Goal: Use online tool/utility: Utilize a website feature to perform a specific function

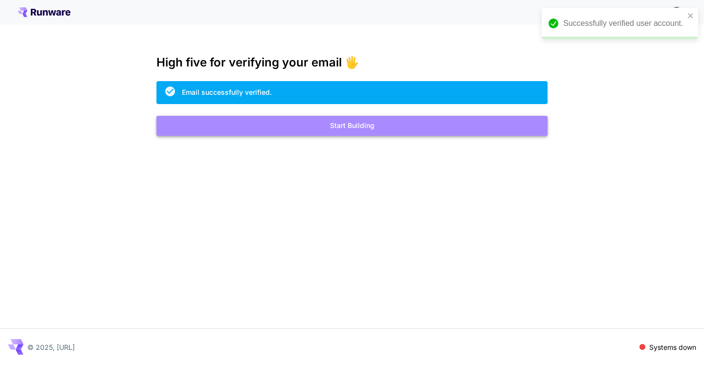
click at [357, 131] on button "Start Building" at bounding box center [351, 126] width 391 height 20
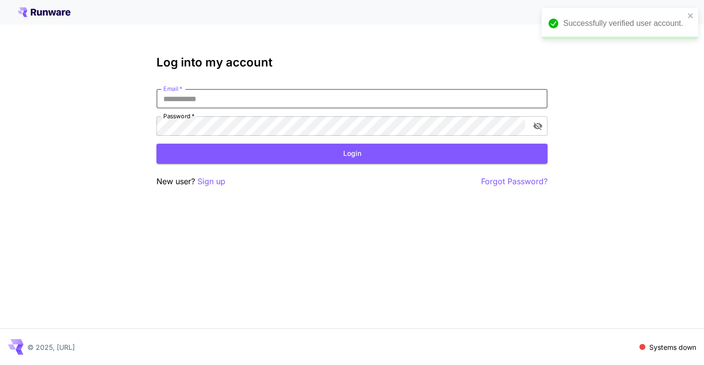
click at [319, 99] on input "Email   *" at bounding box center [351, 99] width 391 height 20
paste input "**********"
type input "**********"
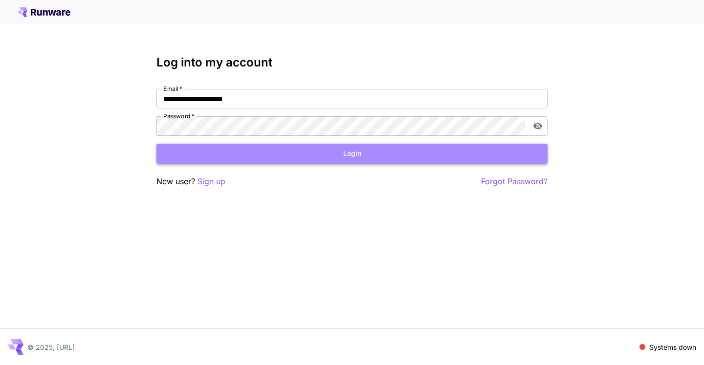
click at [244, 153] on button "Login" at bounding box center [351, 154] width 391 height 20
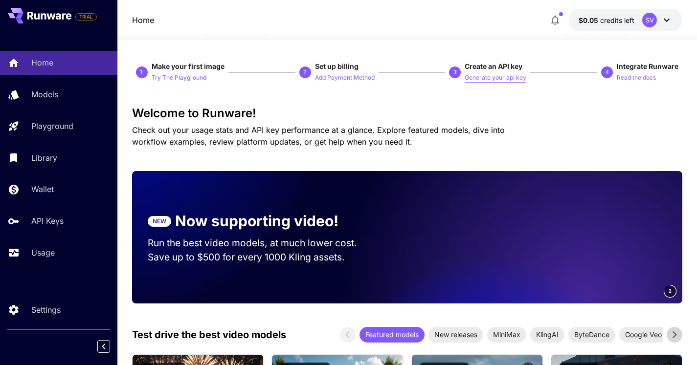
click at [495, 77] on p "Generate your api key" at bounding box center [496, 77] width 62 height 9
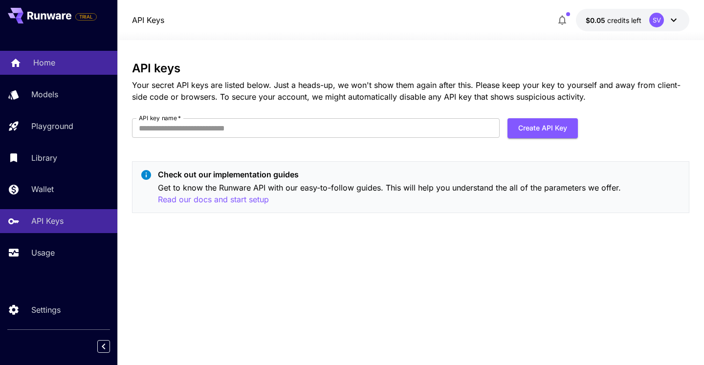
click at [52, 63] on p "Home" at bounding box center [44, 63] width 22 height 12
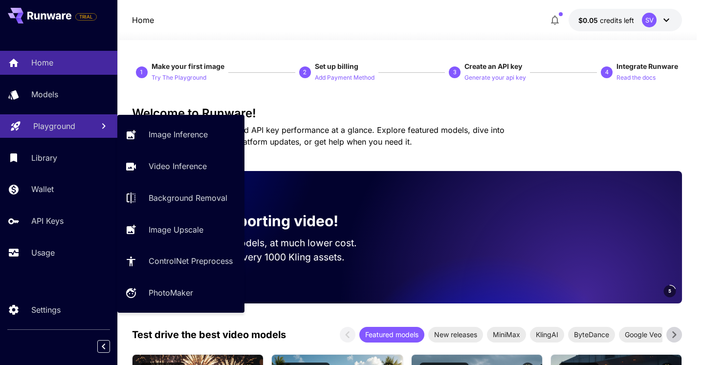
click at [57, 126] on p "Playground" at bounding box center [54, 126] width 42 height 12
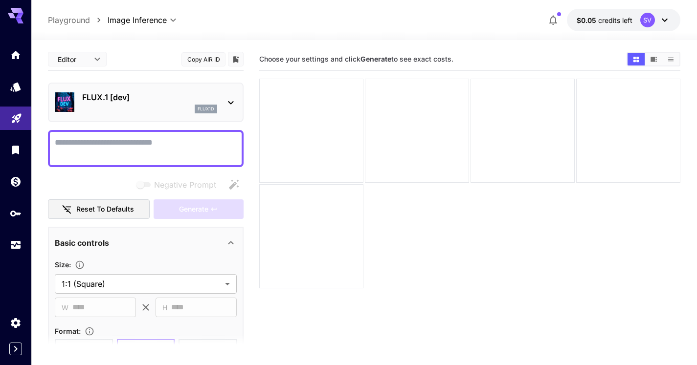
click at [204, 143] on textarea "Negative Prompt" at bounding box center [146, 148] width 182 height 23
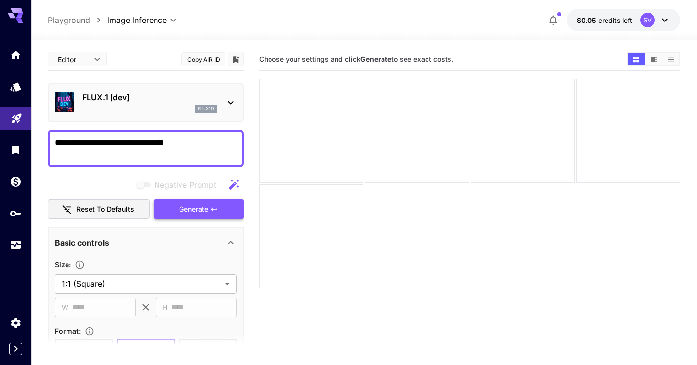
type textarea "**********"
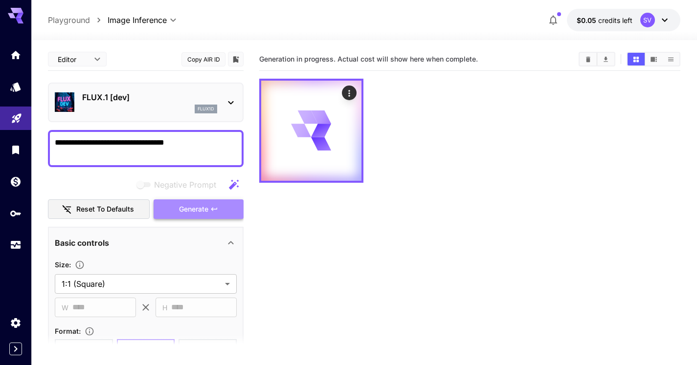
click at [194, 208] on span "Generate" at bounding box center [193, 209] width 29 height 12
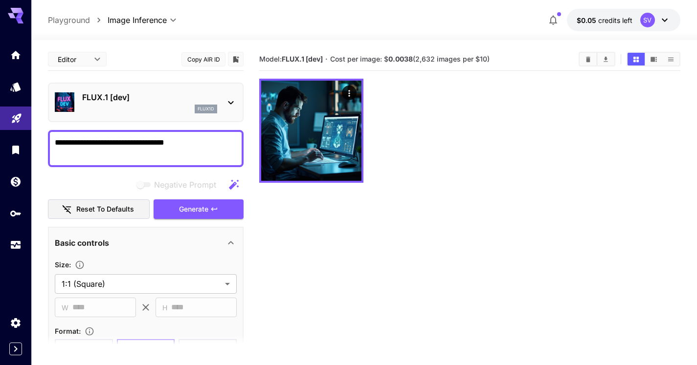
click at [232, 100] on icon at bounding box center [231, 103] width 12 height 12
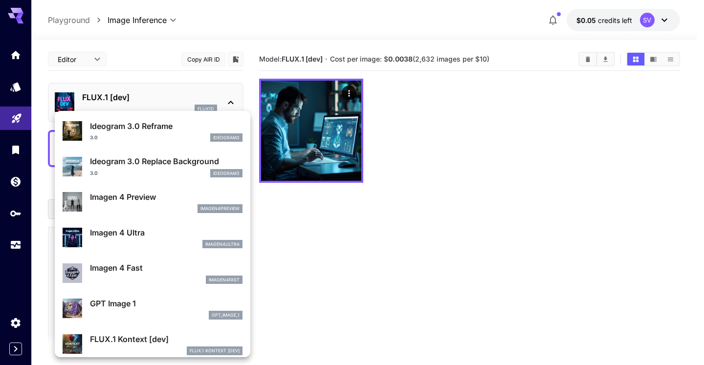
scroll to position [354, 0]
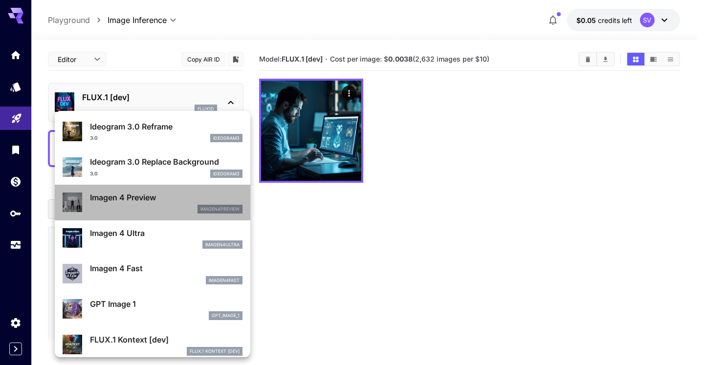
click at [168, 203] on div "Imagen 4 Preview imagen4preview" at bounding box center [166, 203] width 153 height 22
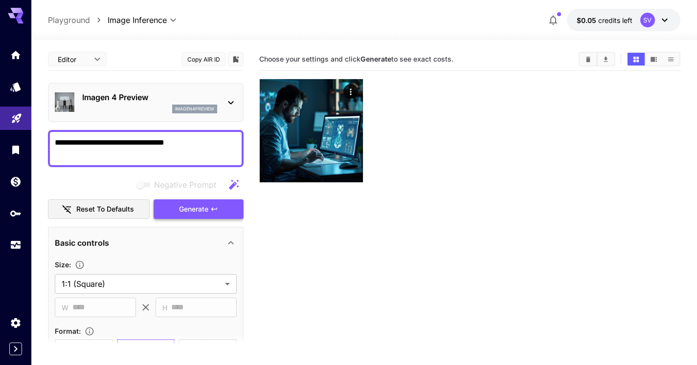
click at [184, 208] on span "Generate" at bounding box center [193, 209] width 29 height 12
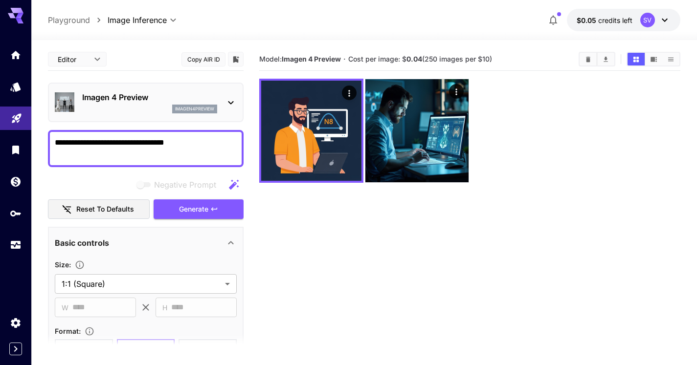
click at [165, 107] on div "imagen4preview" at bounding box center [149, 109] width 135 height 9
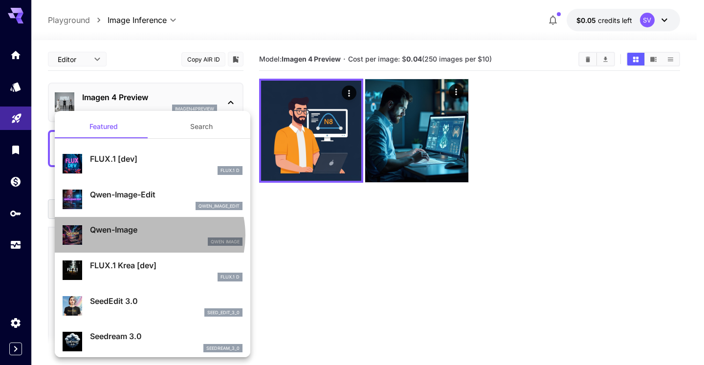
click at [149, 235] on p "Qwen-Image" at bounding box center [166, 230] width 153 height 12
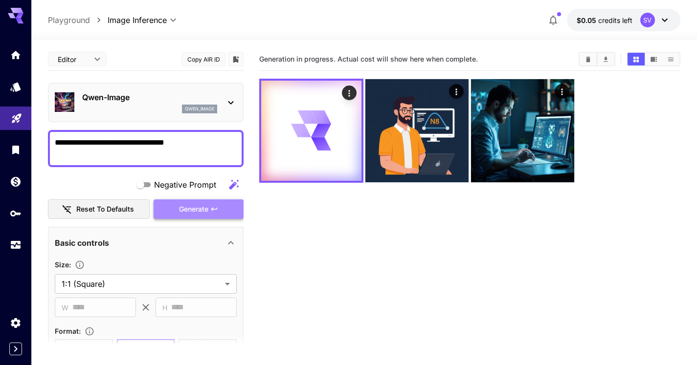
click at [195, 209] on span "Generate" at bounding box center [193, 209] width 29 height 12
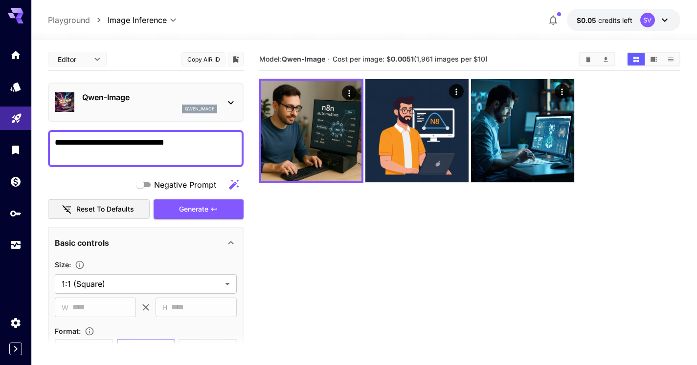
click at [202, 110] on p "qwen_image" at bounding box center [199, 109] width 29 height 7
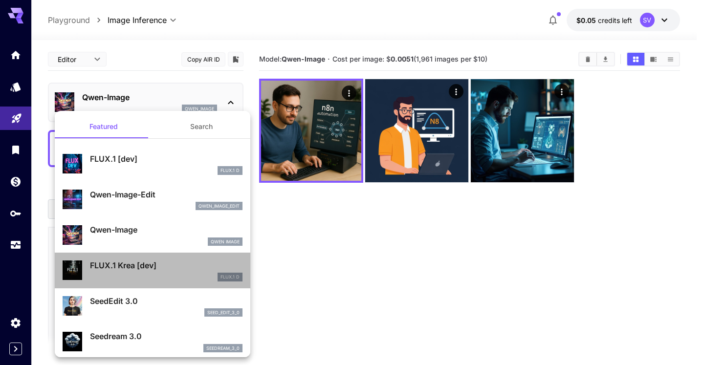
click at [190, 263] on p "FLUX.1 Krea [dev]" at bounding box center [166, 266] width 153 height 12
type input "**"
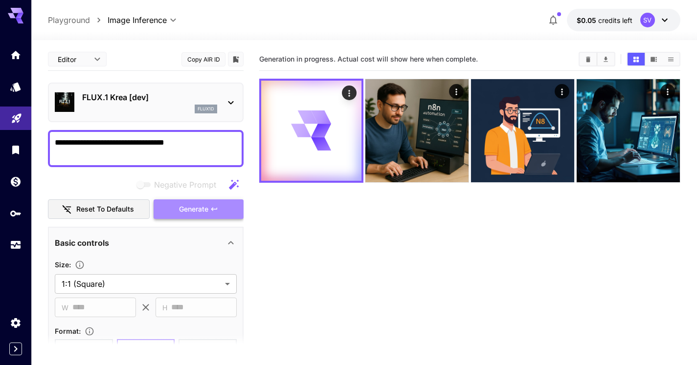
click at [193, 212] on span "Generate" at bounding box center [193, 209] width 29 height 12
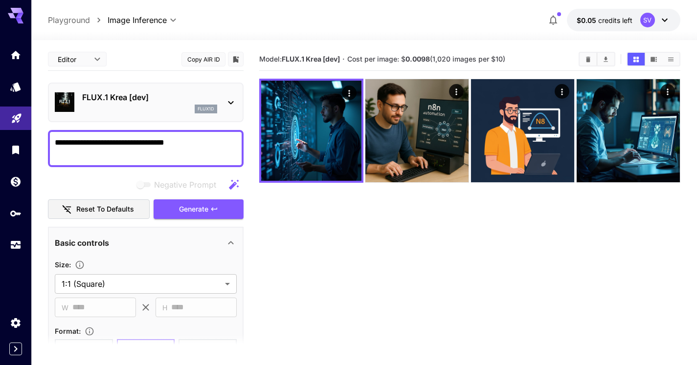
click at [225, 102] on icon at bounding box center [231, 103] width 12 height 12
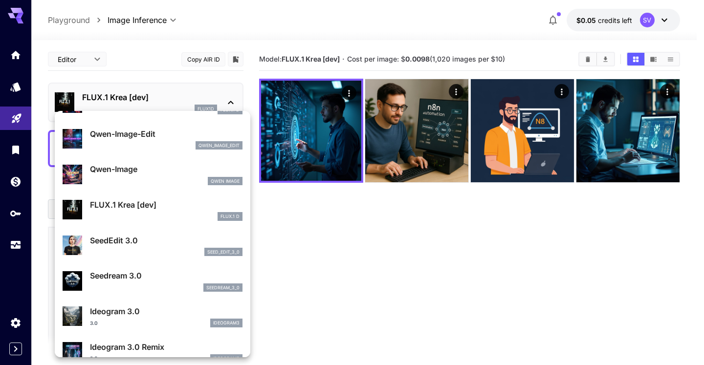
scroll to position [64, 0]
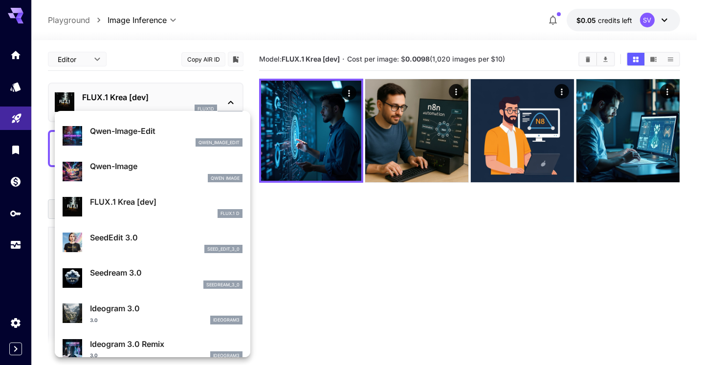
click at [204, 250] on div "seed_edit_3_0" at bounding box center [223, 249] width 38 height 9
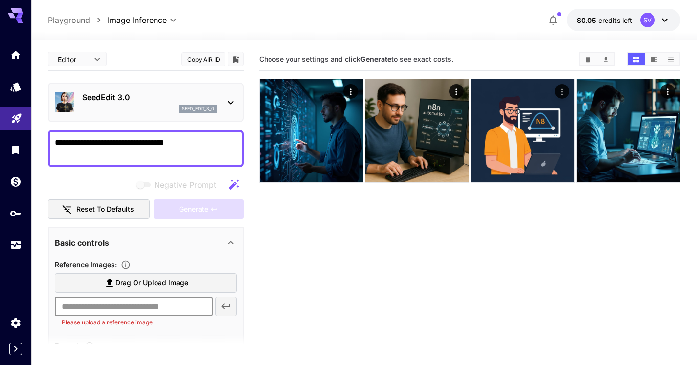
click at [193, 306] on input "text" at bounding box center [134, 307] width 158 height 20
click at [208, 105] on div "seed_edit_3_0" at bounding box center [198, 109] width 38 height 9
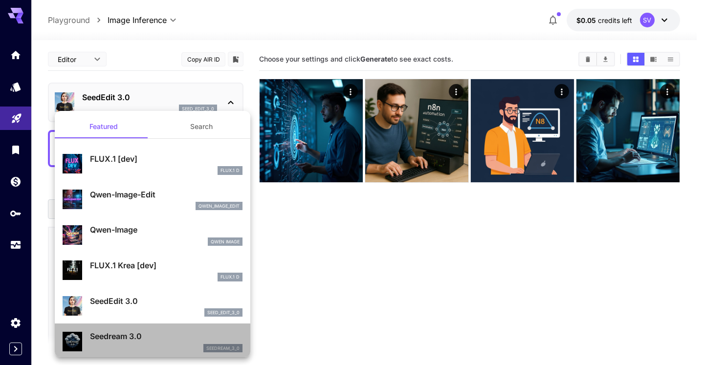
click at [184, 334] on p "Seedream 3.0" at bounding box center [166, 337] width 153 height 12
type input "***"
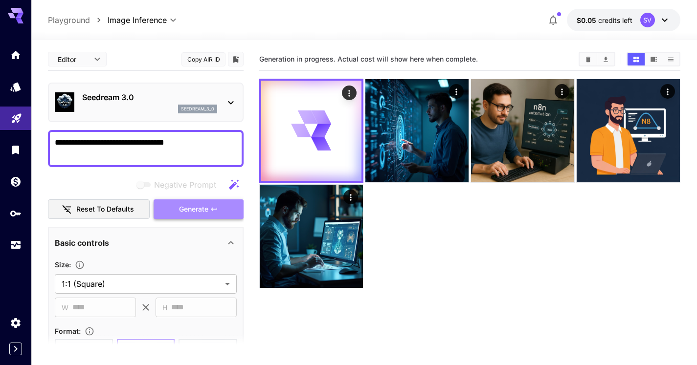
click at [193, 205] on span "Generate" at bounding box center [193, 209] width 29 height 12
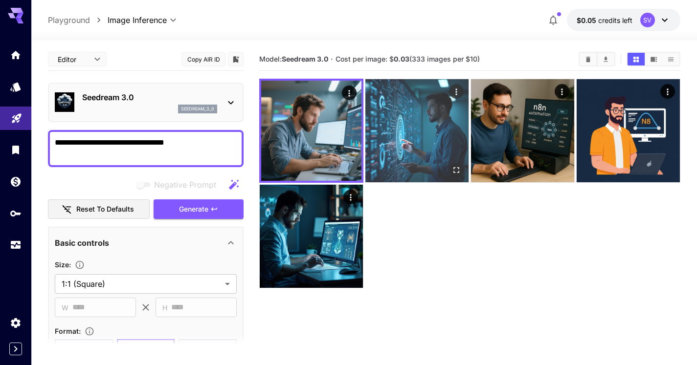
click at [421, 114] on img at bounding box center [416, 130] width 103 height 103
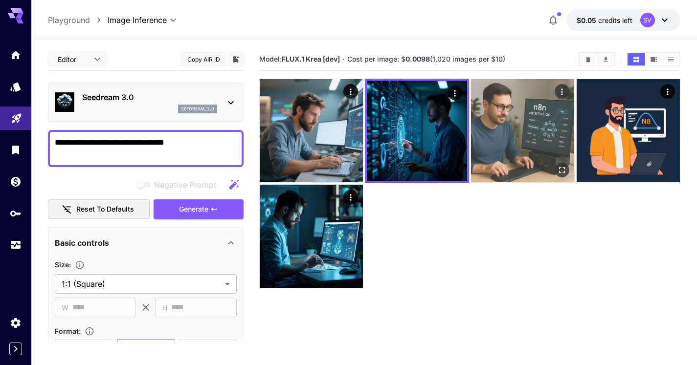
click at [517, 121] on img at bounding box center [522, 130] width 103 height 103
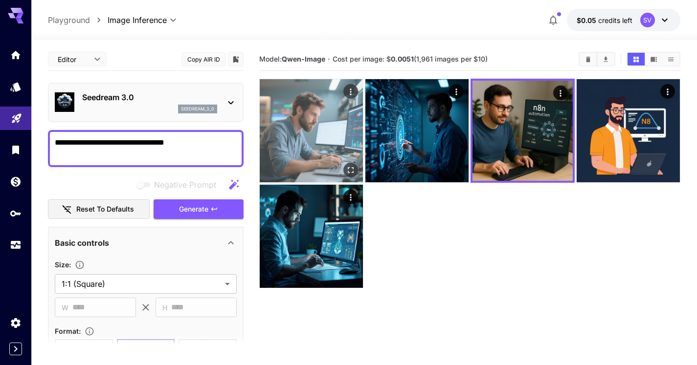
click at [308, 145] on img at bounding box center [311, 130] width 103 height 103
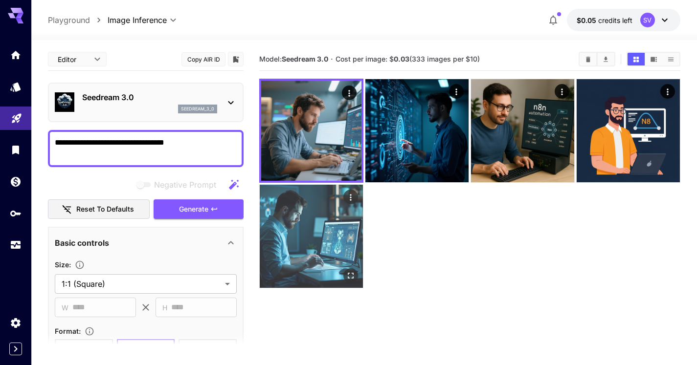
click at [301, 222] on img at bounding box center [311, 236] width 103 height 103
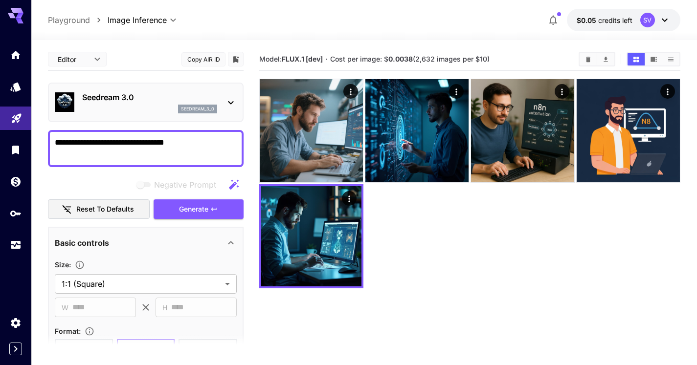
click at [205, 105] on div "seedream_3_0" at bounding box center [197, 109] width 39 height 9
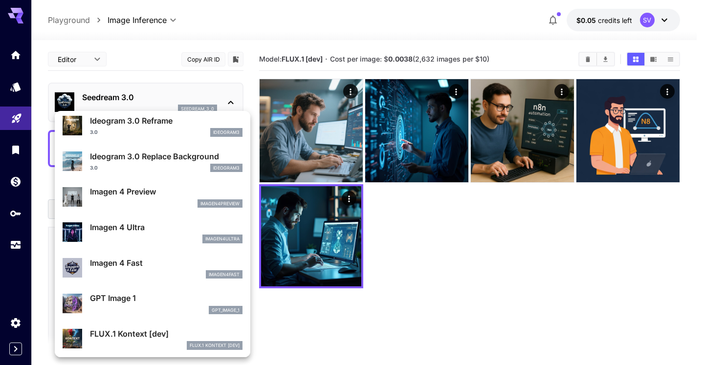
scroll to position [367, 0]
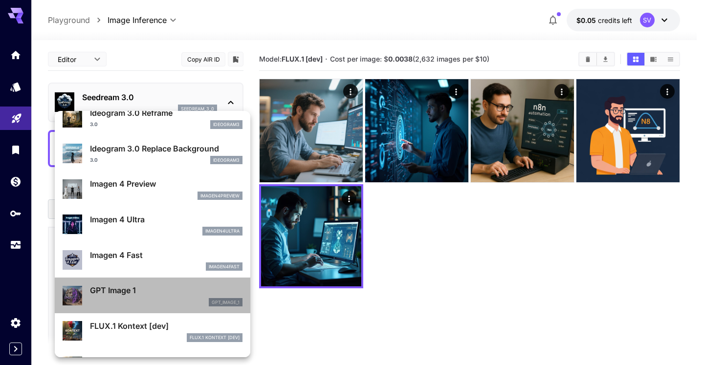
click at [164, 294] on p "GPT Image 1" at bounding box center [166, 291] width 153 height 12
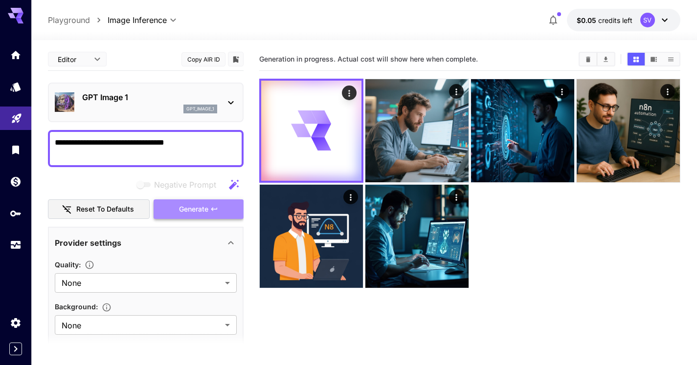
click at [185, 208] on span "Generate" at bounding box center [193, 209] width 29 height 12
click at [223, 98] on div "GPT Image 1 gpt_image_1" at bounding box center [146, 103] width 182 height 30
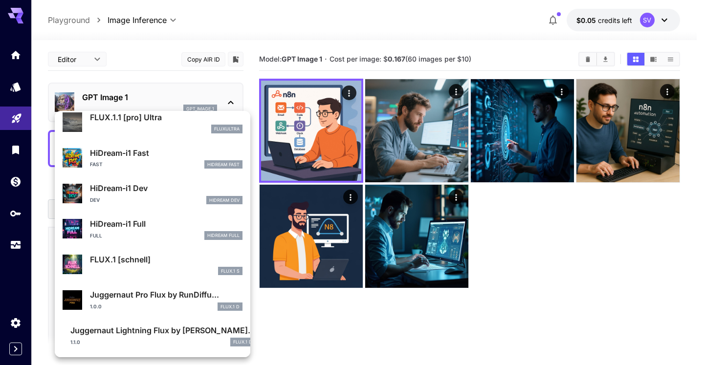
scroll to position [719, 0]
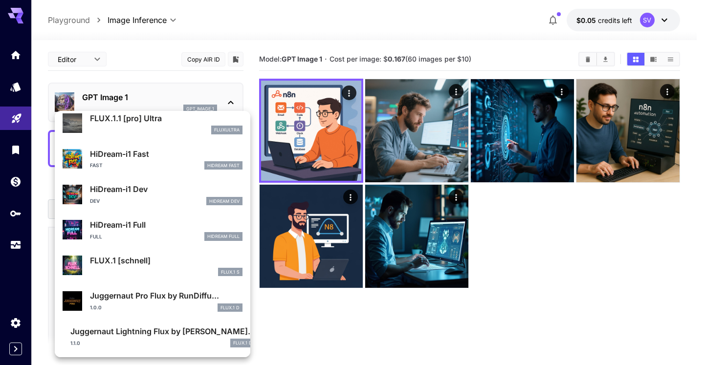
click at [142, 266] on p "FLUX.1 [schnell]" at bounding box center [166, 261] width 153 height 12
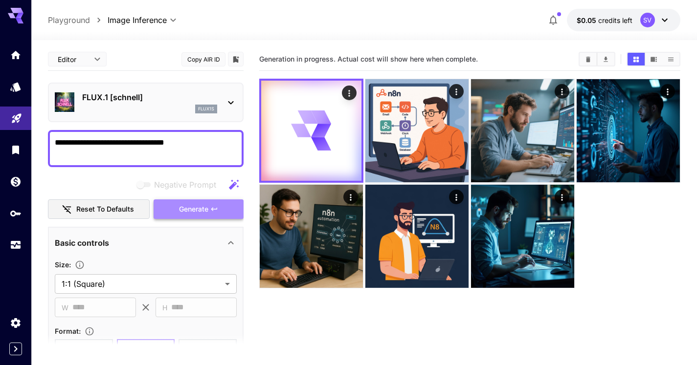
click at [202, 210] on span "Generate" at bounding box center [193, 209] width 29 height 12
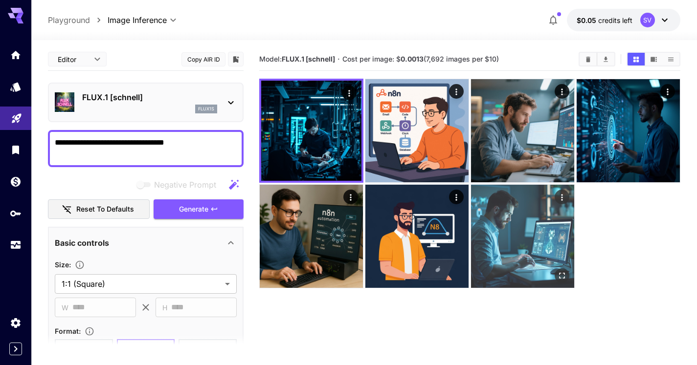
click at [536, 224] on img at bounding box center [522, 236] width 103 height 103
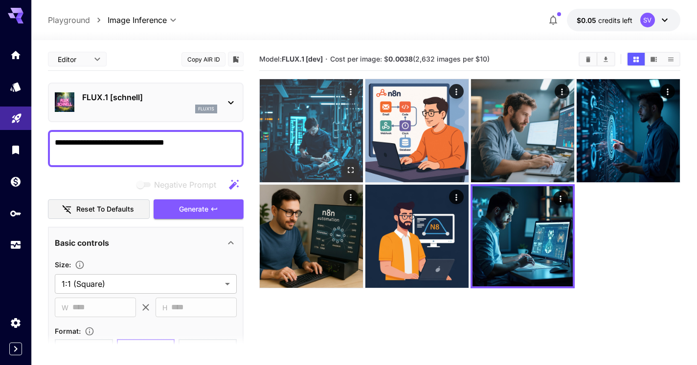
click at [310, 150] on img at bounding box center [311, 130] width 103 height 103
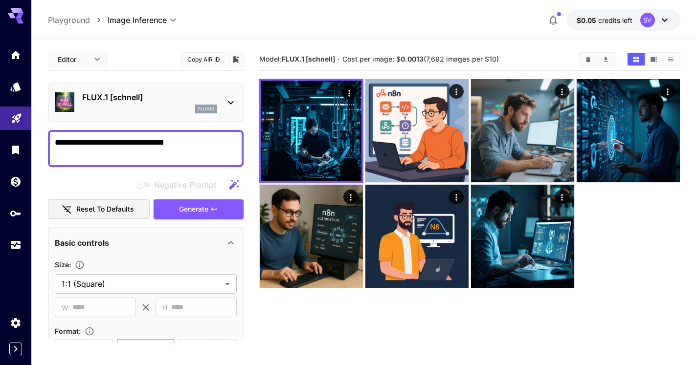
click at [222, 105] on div "FLUX.1 [[PERSON_NAME]] flux1s" at bounding box center [146, 103] width 182 height 30
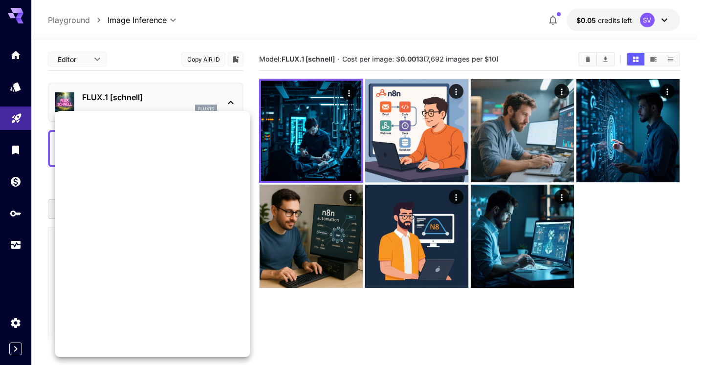
scroll to position [782, 0]
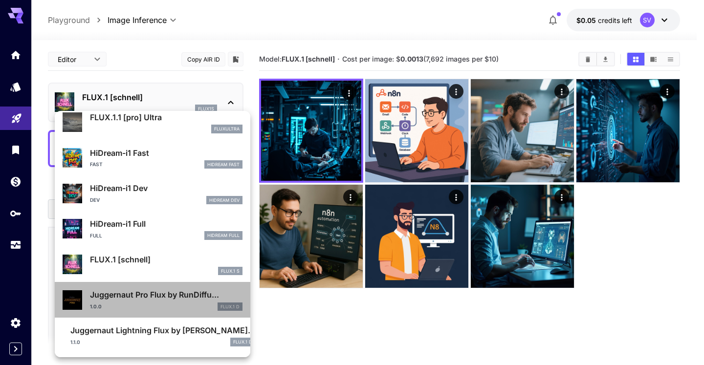
click at [194, 299] on p "Juggernaut Pro Flux by RunDiffu..." at bounding box center [166, 295] width 153 height 12
type input "**"
type input "*"
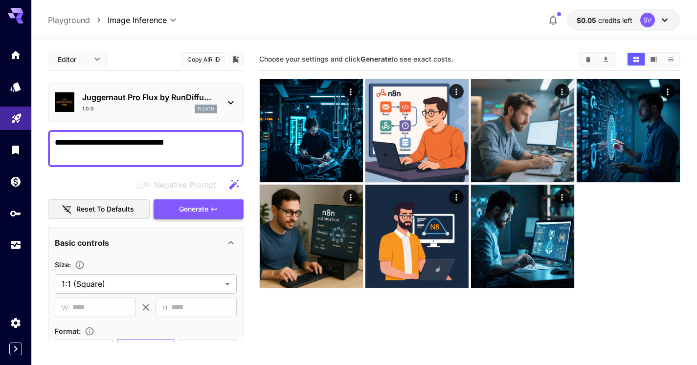
click at [191, 214] on span "Generate" at bounding box center [193, 209] width 29 height 12
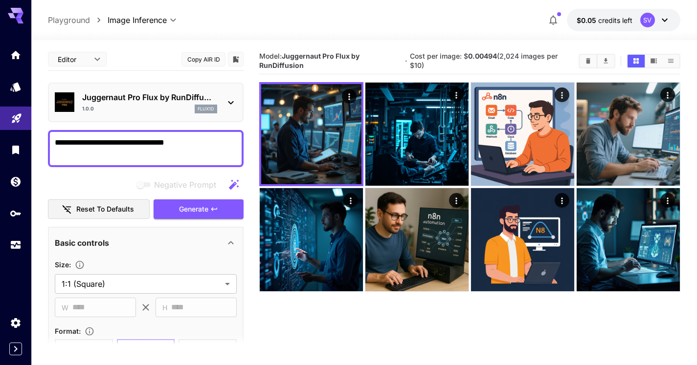
click at [223, 97] on div "Juggernaut Pro Flux by RunDiffu... 1.0.0 flux1d" at bounding box center [146, 103] width 182 height 30
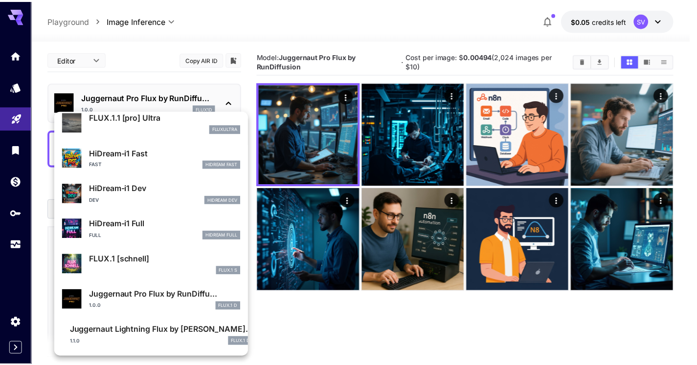
scroll to position [720, 0]
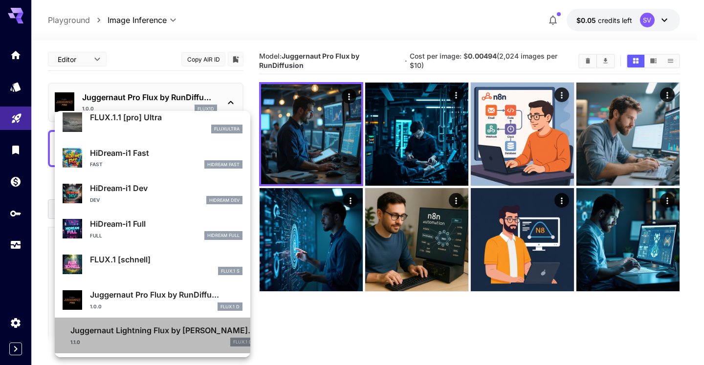
click at [157, 338] on div "1.1.0 FLUX.1 D" at bounding box center [162, 342] width 185 height 9
type input "*"
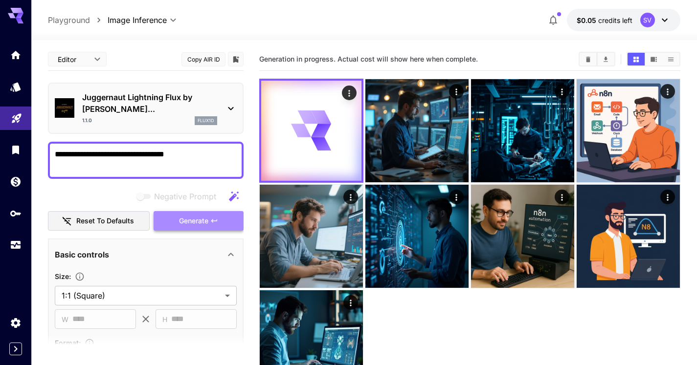
click at [193, 211] on button "Generate" at bounding box center [199, 221] width 90 height 20
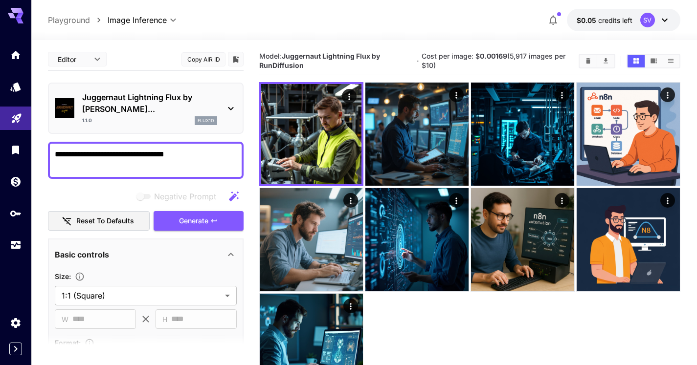
click at [191, 149] on textarea "**********" at bounding box center [146, 160] width 182 height 23
type textarea "**********"
click at [199, 215] on span "Generate" at bounding box center [193, 221] width 29 height 12
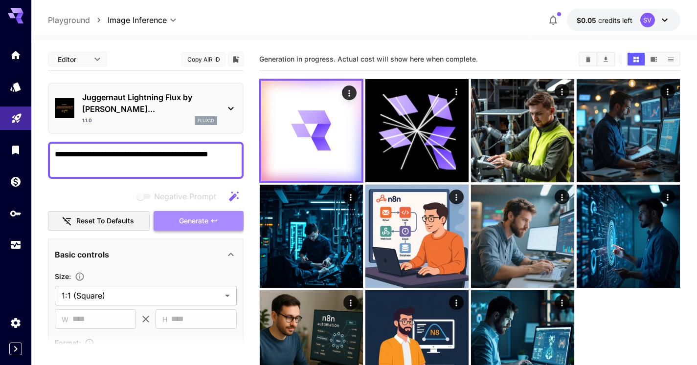
click at [199, 215] on span "Generate" at bounding box center [193, 221] width 29 height 12
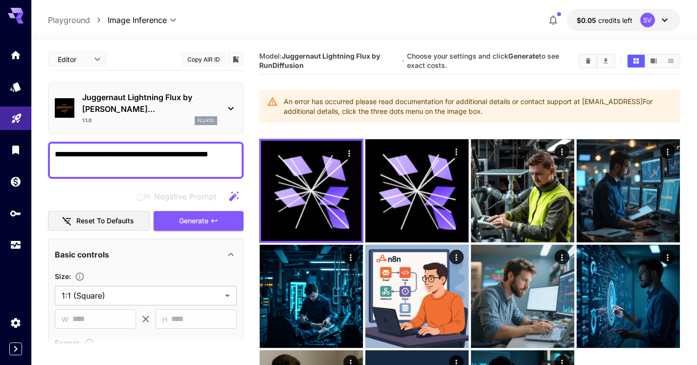
click at [228, 103] on icon at bounding box center [231, 109] width 12 height 12
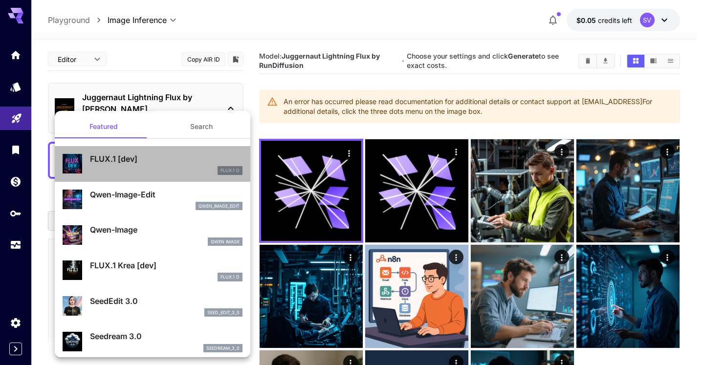
click at [193, 162] on p "FLUX.1 [dev]" at bounding box center [166, 159] width 153 height 12
type input "**"
type input "***"
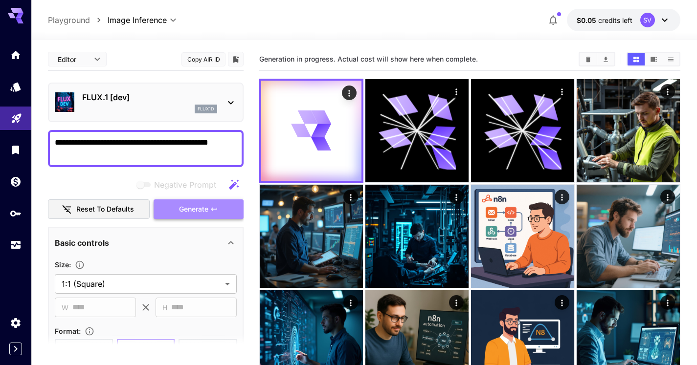
click at [207, 211] on span "Generate" at bounding box center [193, 209] width 29 height 12
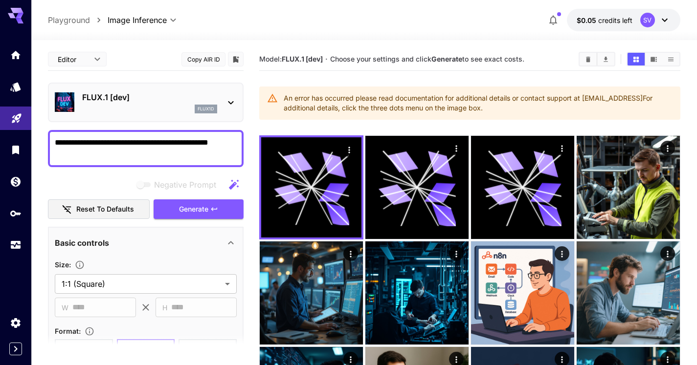
drag, startPoint x: 159, startPoint y: 153, endPoint x: 189, endPoint y: 140, distance: 32.0
click at [189, 140] on textarea "**********" at bounding box center [146, 148] width 182 height 23
type textarea "**********"
click at [187, 207] on span "Generate" at bounding box center [193, 209] width 29 height 12
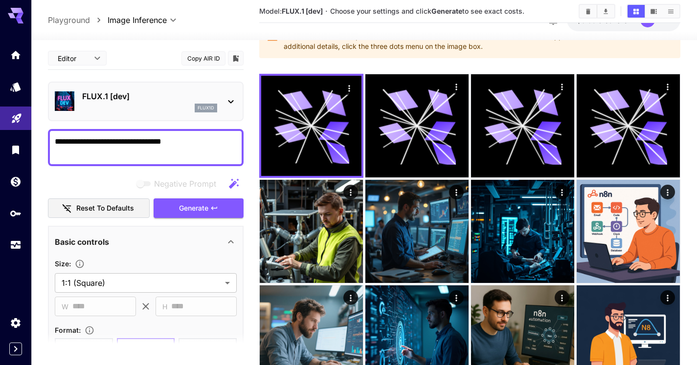
scroll to position [63, 0]
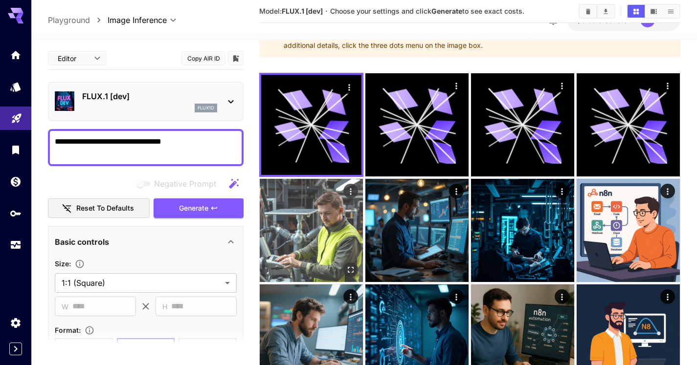
click at [332, 213] on img at bounding box center [311, 230] width 103 height 103
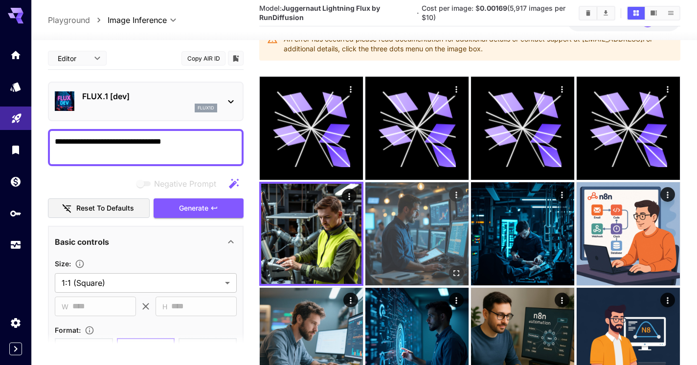
click at [419, 239] on img at bounding box center [416, 233] width 103 height 103
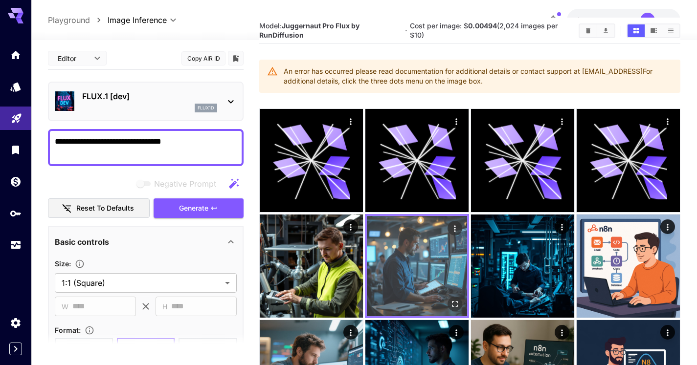
scroll to position [0, 0]
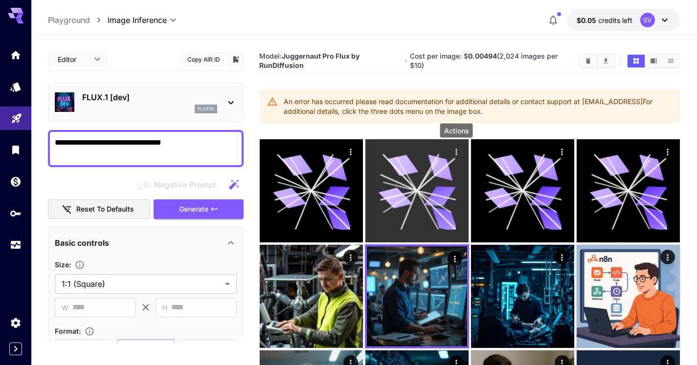
click at [458, 152] on icon "Actions" at bounding box center [456, 152] width 10 height 10
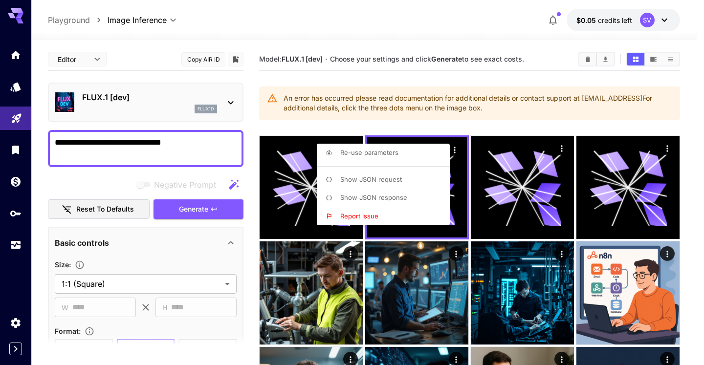
click at [396, 124] on div at bounding box center [352, 182] width 704 height 365
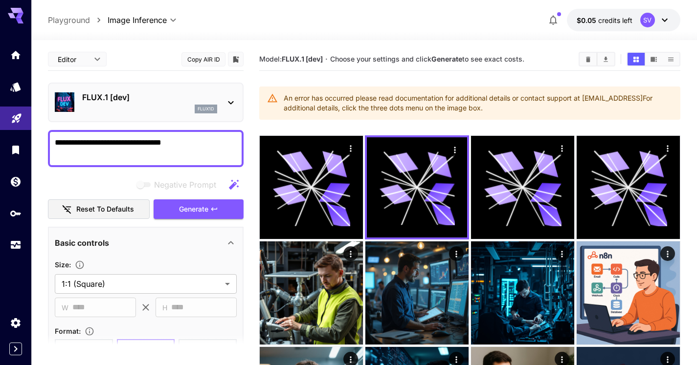
scroll to position [221, 0]
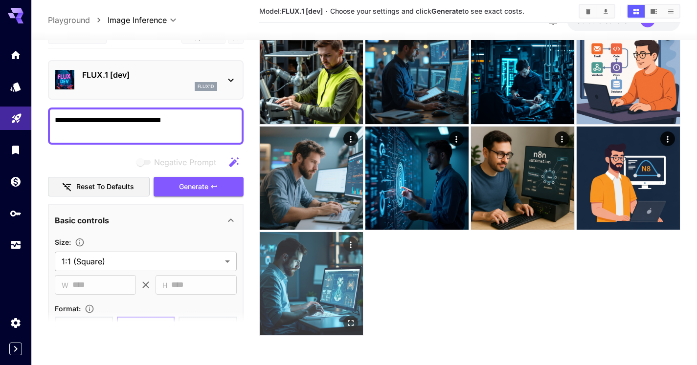
click at [325, 279] on img at bounding box center [311, 283] width 103 height 103
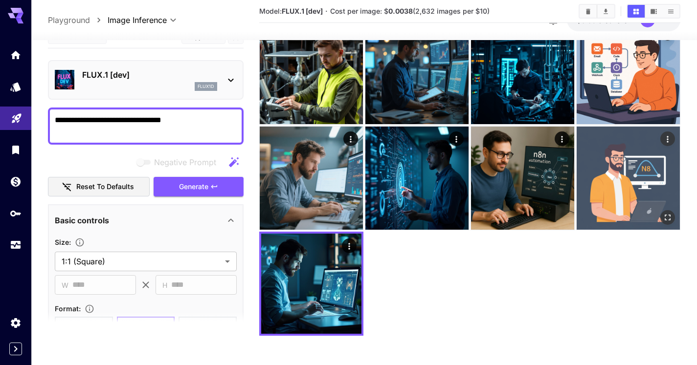
click at [644, 191] on img at bounding box center [628, 178] width 103 height 103
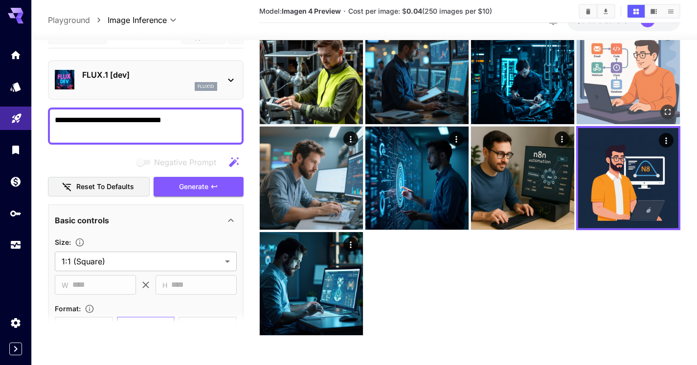
click at [631, 82] on img at bounding box center [628, 72] width 103 height 103
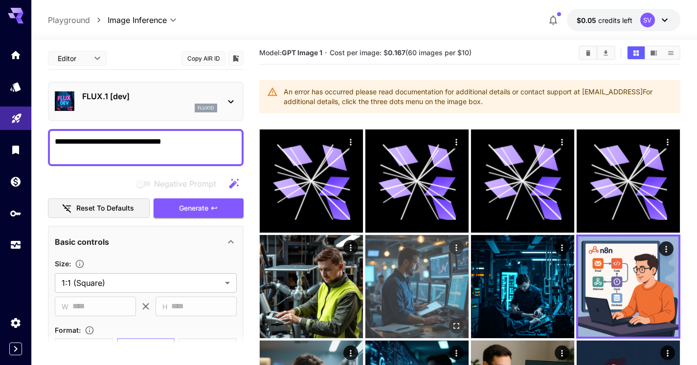
scroll to position [0, 0]
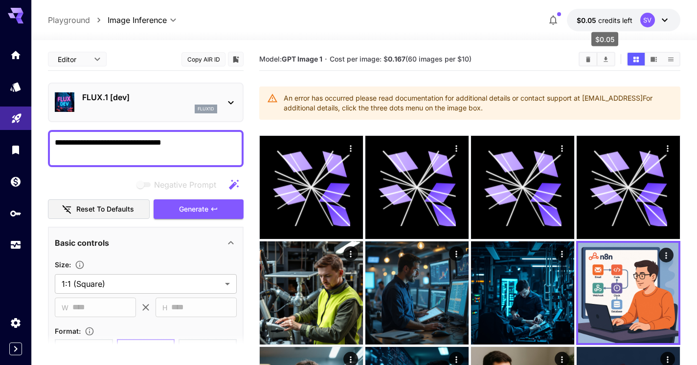
click at [590, 17] on span "$0.05" at bounding box center [588, 20] width 22 height 8
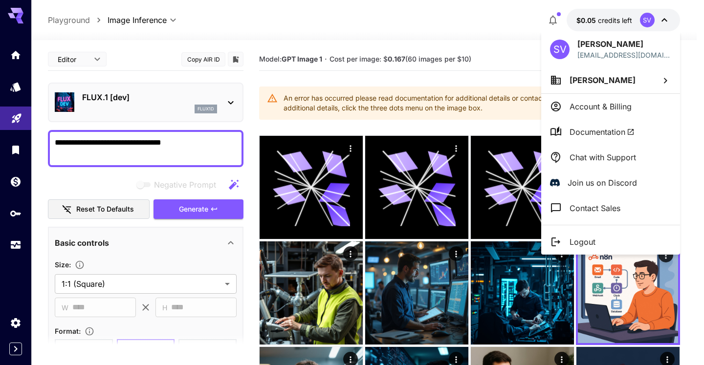
click at [609, 105] on p "Account & Billing" at bounding box center [601, 107] width 62 height 12
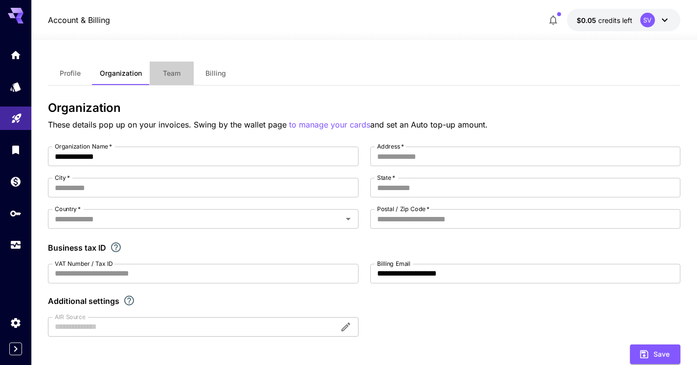
click at [172, 76] on span "Team" at bounding box center [172, 73] width 18 height 9
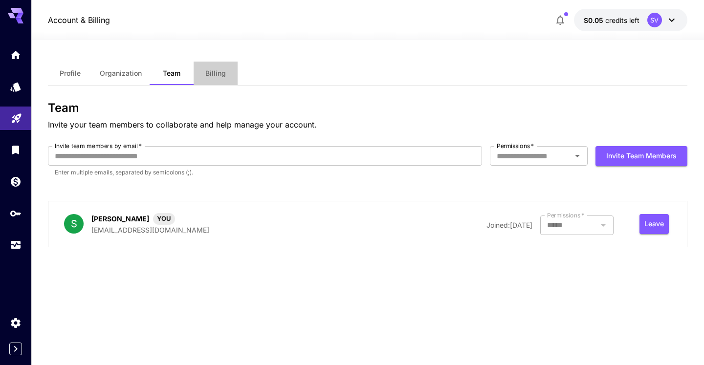
click at [213, 75] on span "Billing" at bounding box center [215, 73] width 21 height 9
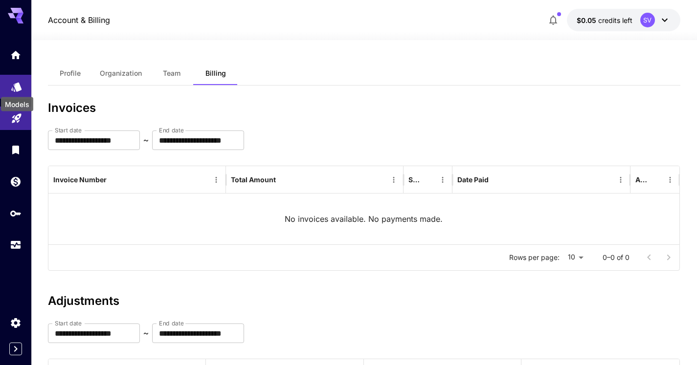
click at [20, 86] on icon "Models" at bounding box center [16, 83] width 10 height 9
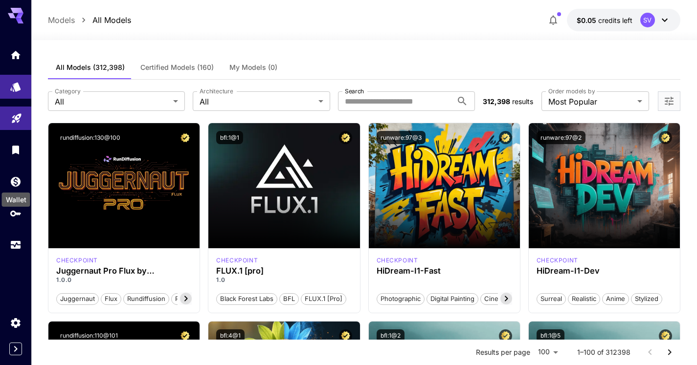
click at [15, 186] on div "Wallet" at bounding box center [16, 197] width 30 height 22
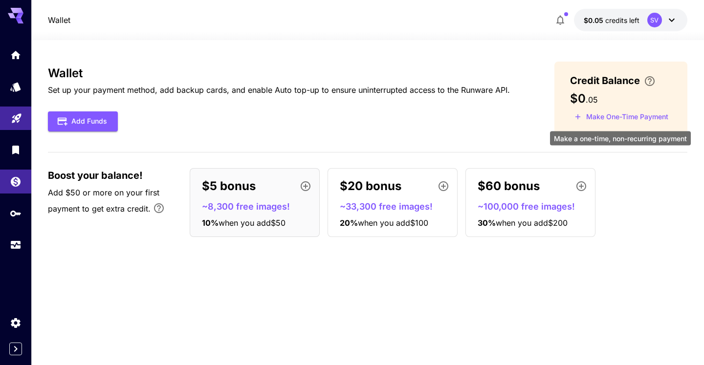
click at [607, 117] on button "Make One-Time Payment" at bounding box center [621, 117] width 103 height 15
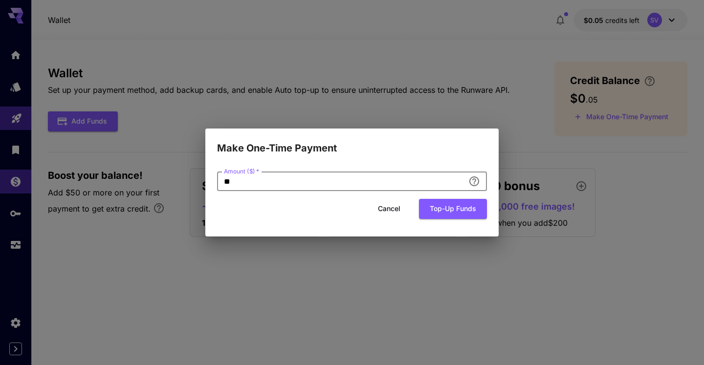
click at [371, 181] on input "**" at bounding box center [340, 182] width 247 height 20
type input "*"
click at [449, 204] on button "Top-up funds" at bounding box center [453, 209] width 68 height 20
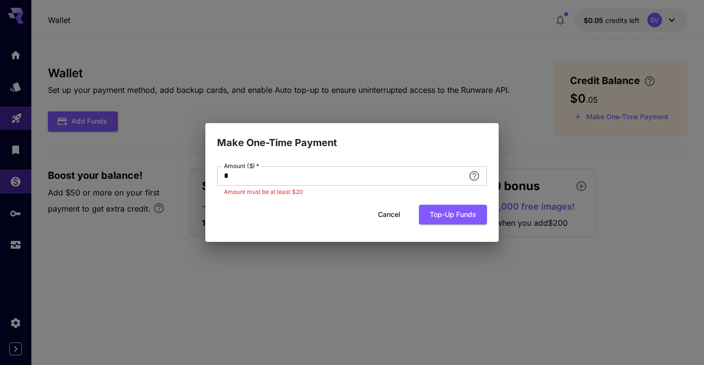
click at [391, 212] on button "Cancel" at bounding box center [389, 215] width 44 height 20
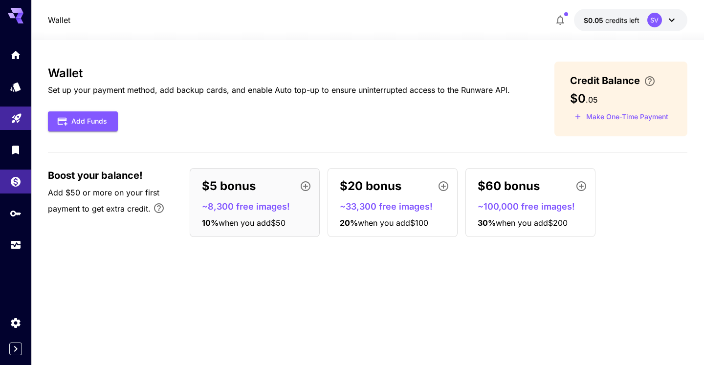
click at [266, 208] on p "~8,300 free images!" at bounding box center [258, 206] width 113 height 13
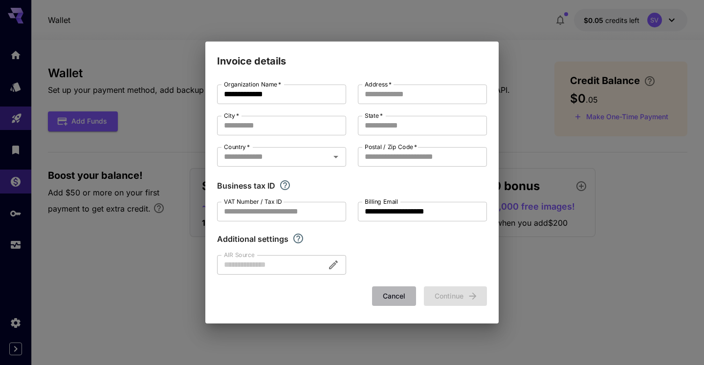
click at [390, 293] on button "Cancel" at bounding box center [394, 297] width 44 height 20
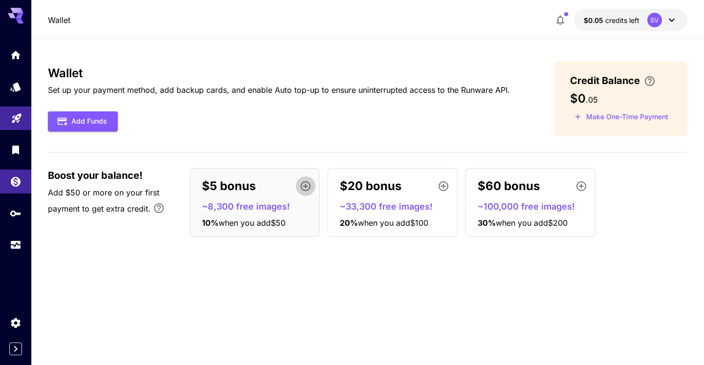
click at [309, 186] on icon "button" at bounding box center [306, 186] width 12 height 12
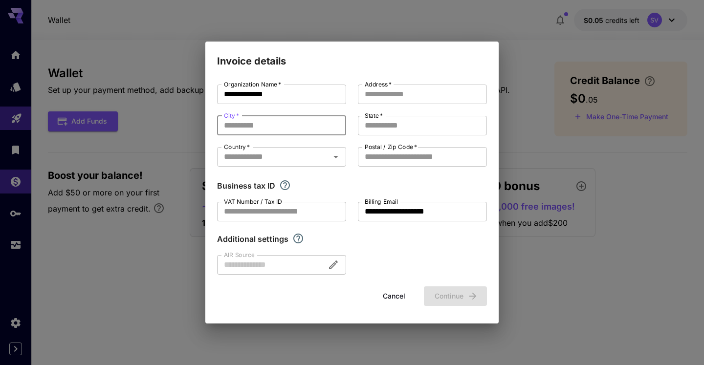
click at [262, 125] on input "City   *" at bounding box center [281, 126] width 129 height 20
type input "******"
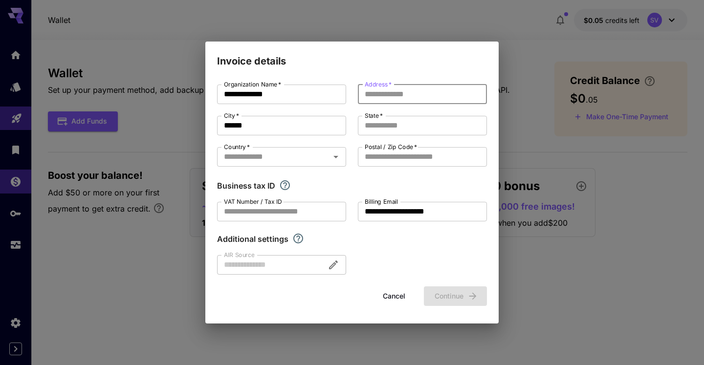
click at [392, 91] on input "Address   *" at bounding box center [422, 95] width 129 height 20
type input "*"
type input "**********"
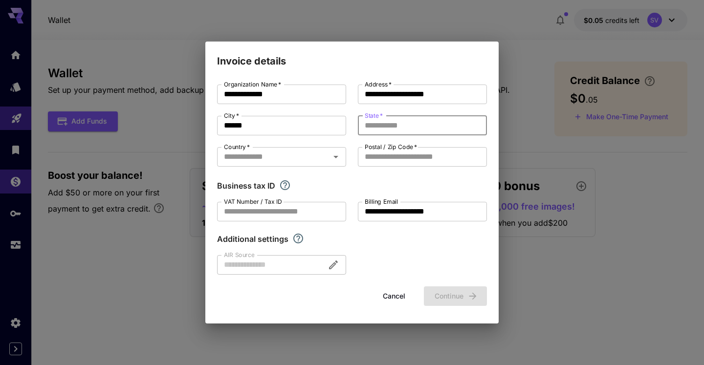
click at [386, 126] on input "State   *" at bounding box center [422, 126] width 129 height 20
type input "*"
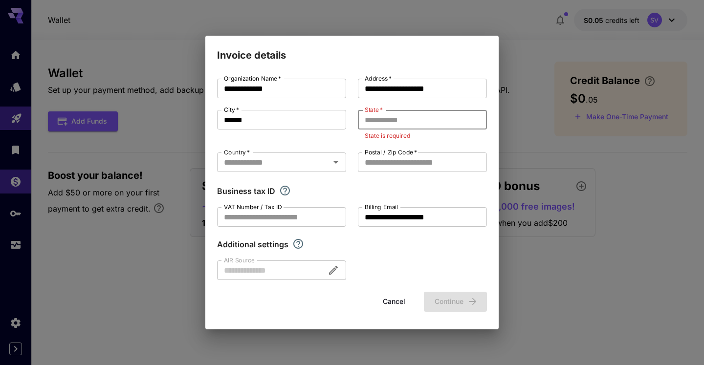
type input "*"
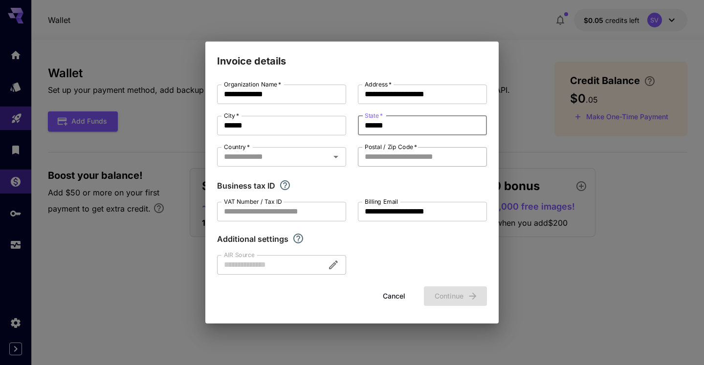
type input "******"
click at [392, 155] on input "Postal / Zip Code   *" at bounding box center [422, 157] width 129 height 20
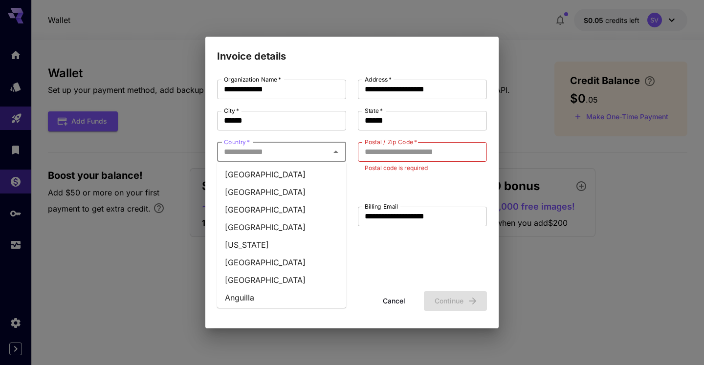
click at [275, 154] on input "Country   *" at bounding box center [273, 152] width 107 height 14
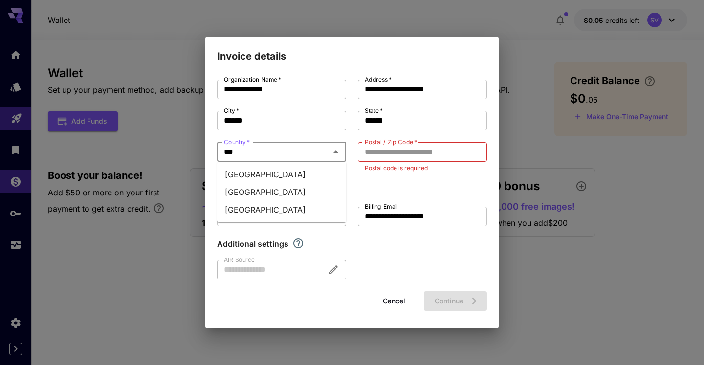
type input "****"
click at [261, 190] on li "[GEOGRAPHIC_DATA]" at bounding box center [281, 192] width 129 height 18
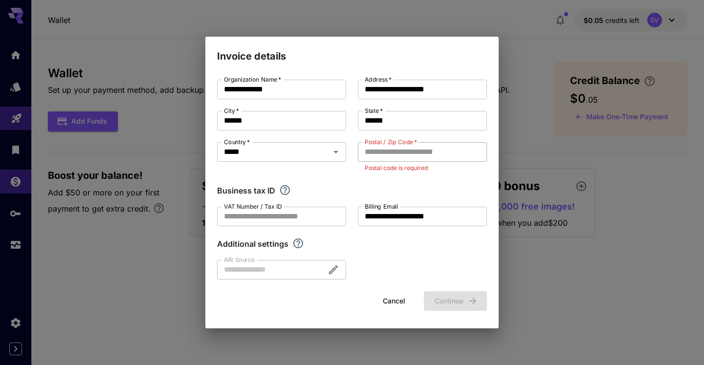
click at [396, 159] on input "Postal / Zip Code   *" at bounding box center [422, 152] width 129 height 20
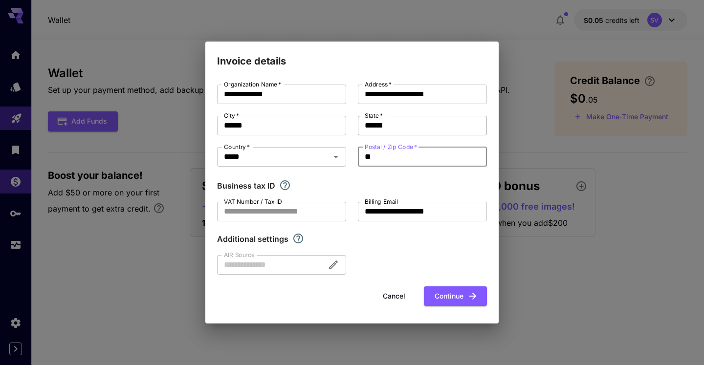
type input "**"
click at [383, 120] on input "******" at bounding box center [422, 126] width 129 height 20
type input "*********"
click at [371, 157] on input "**" at bounding box center [422, 157] width 129 height 20
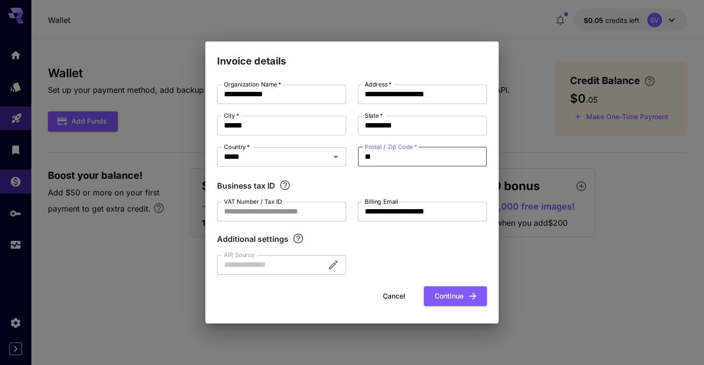
click at [371, 157] on input "**" at bounding box center [422, 157] width 129 height 20
type input "*"
type input "******"
click at [298, 236] on icon "Explore additional customization settings" at bounding box center [298, 239] width 10 height 10
click at [332, 264] on div at bounding box center [281, 265] width 129 height 20
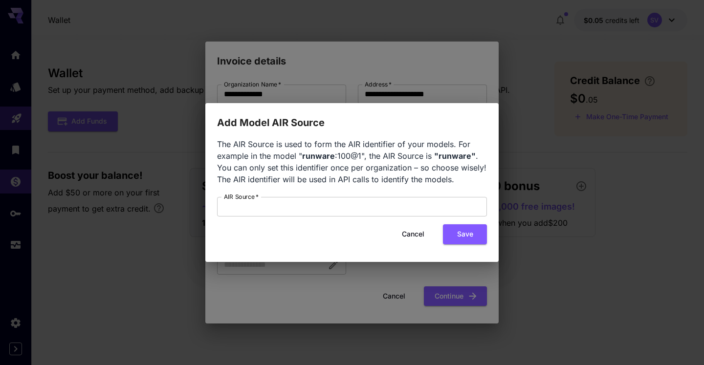
click at [422, 234] on button "Cancel" at bounding box center [413, 234] width 44 height 20
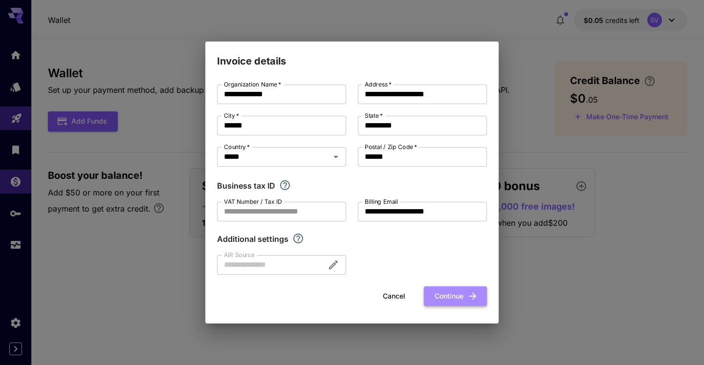
click at [443, 299] on button "Continue" at bounding box center [455, 297] width 63 height 20
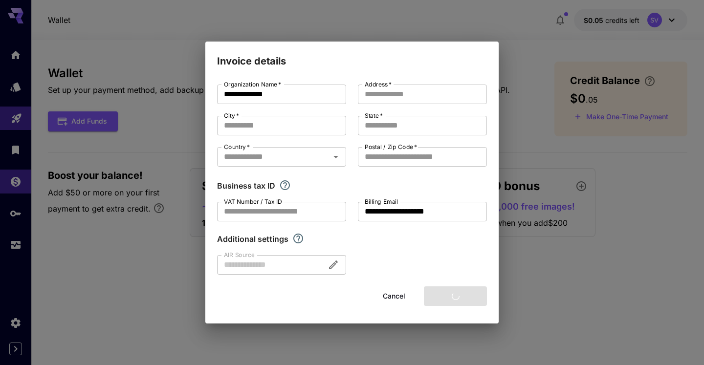
type input "**********"
type input "******"
type input "*********"
type input "******"
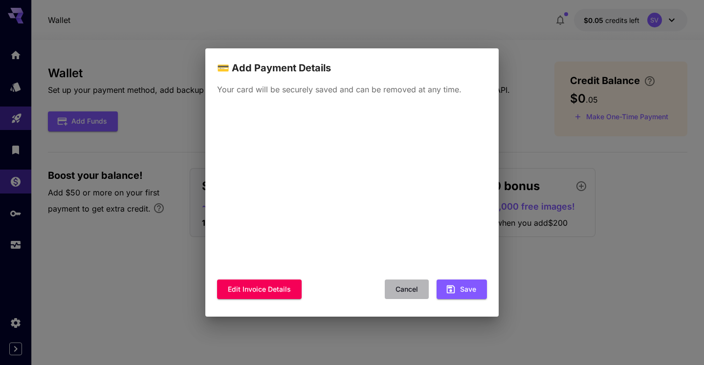
click at [407, 290] on button "Cancel" at bounding box center [407, 290] width 44 height 20
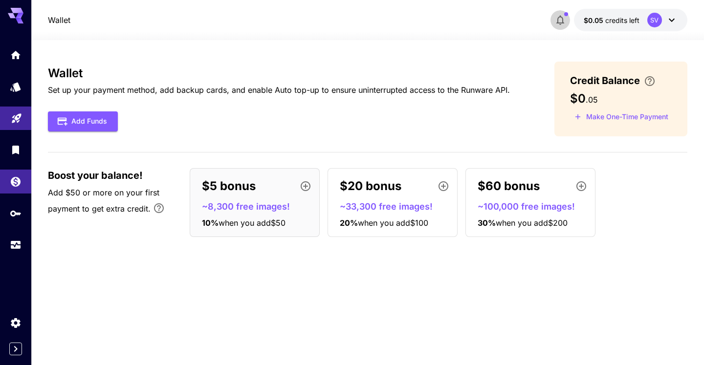
click at [560, 17] on icon "button" at bounding box center [561, 20] width 12 height 12
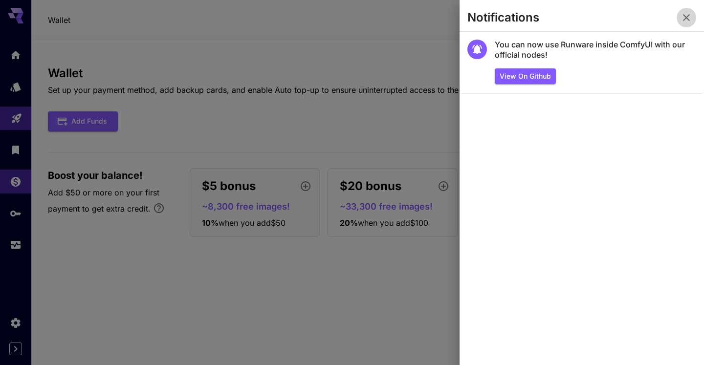
click at [690, 16] on icon "button" at bounding box center [687, 18] width 12 height 12
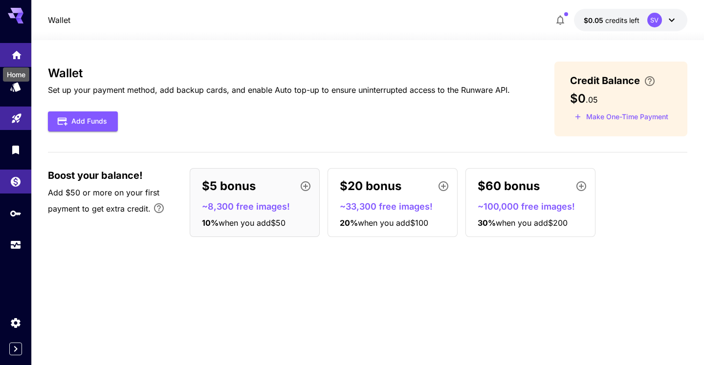
click at [12, 53] on icon "Home" at bounding box center [17, 52] width 12 height 12
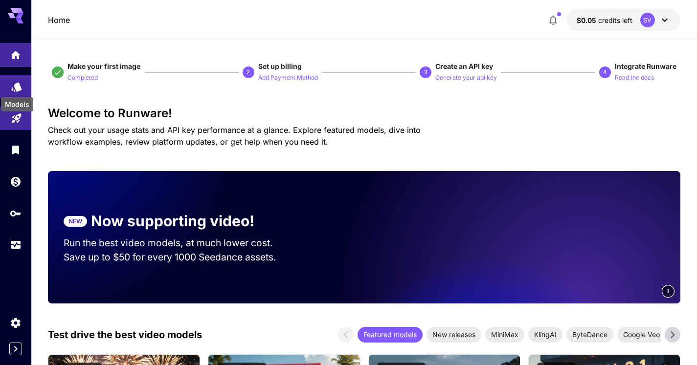
click at [16, 88] on icon "Models" at bounding box center [16, 83] width 10 height 9
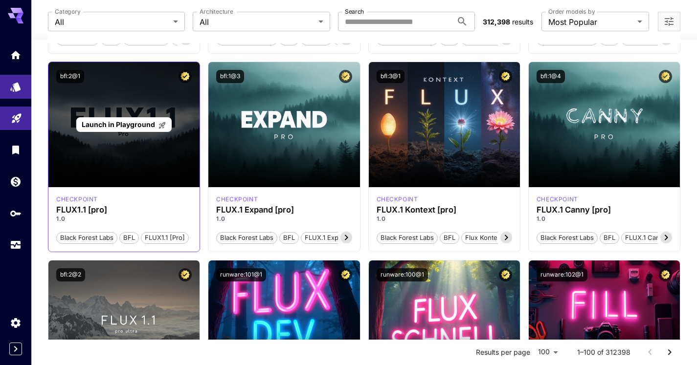
scroll to position [457, 0]
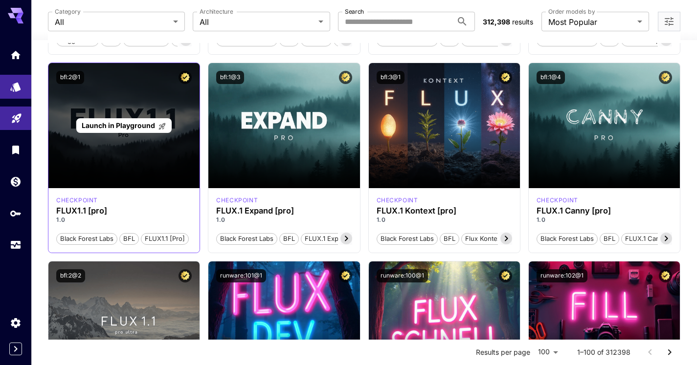
click at [111, 122] on span "Launch in Playground" at bounding box center [118, 125] width 73 height 8
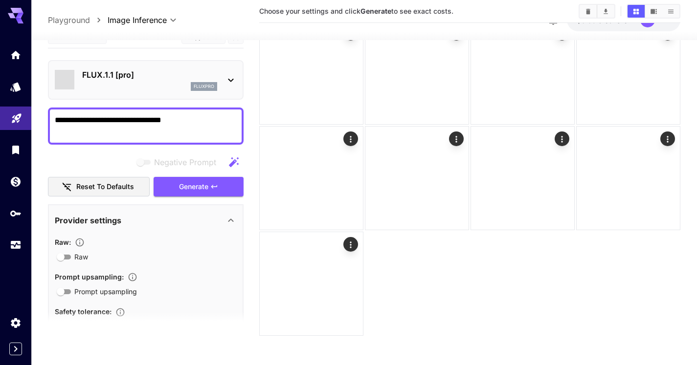
scroll to position [164, 0]
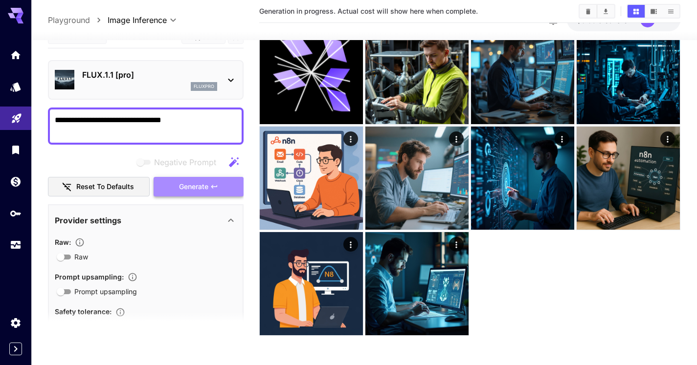
click at [219, 183] on button "Generate" at bounding box center [199, 187] width 90 height 20
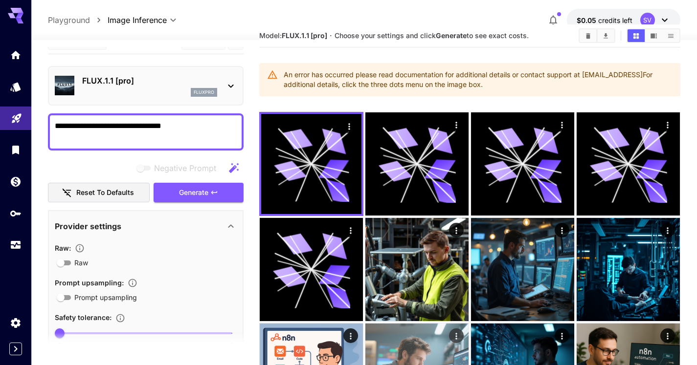
scroll to position [0, 0]
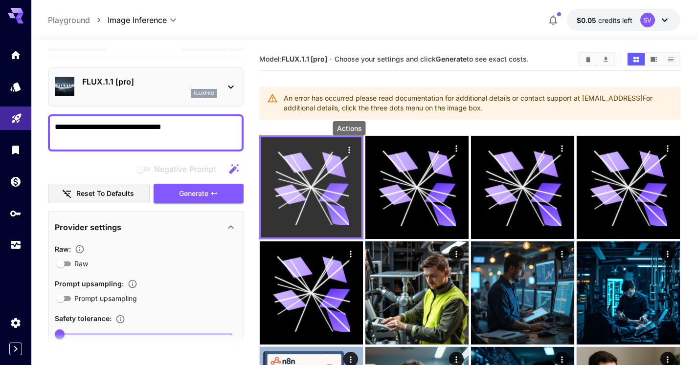
click at [348, 151] on icon "Actions" at bounding box center [349, 150] width 10 height 10
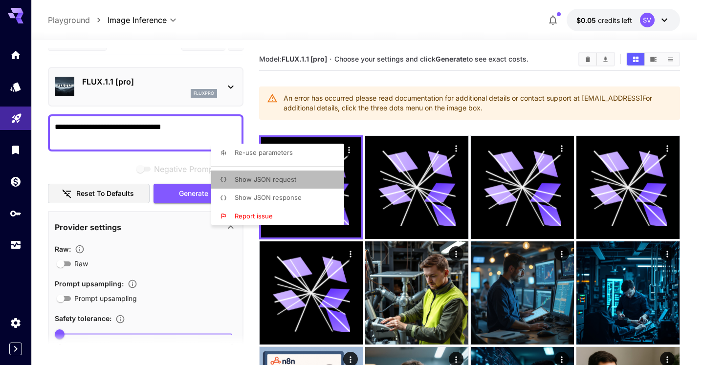
click at [298, 183] on li "Show JSON request" at bounding box center [280, 180] width 139 height 19
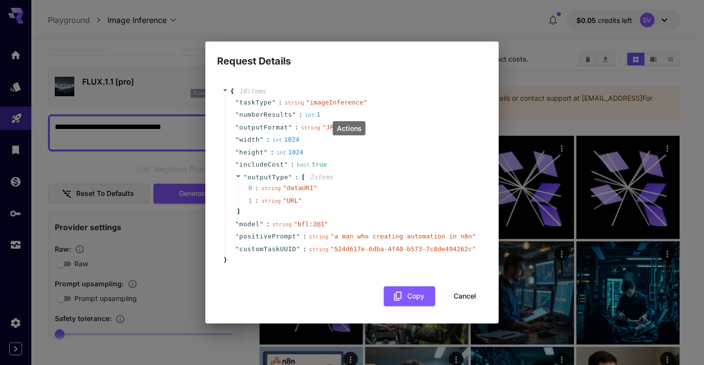
click at [344, 126] on div "Actions" at bounding box center [349, 128] width 33 height 14
click at [339, 184] on div "0 : string " dataURI "" at bounding box center [359, 188] width 242 height 13
click at [460, 294] on button "Cancel" at bounding box center [465, 297] width 44 height 20
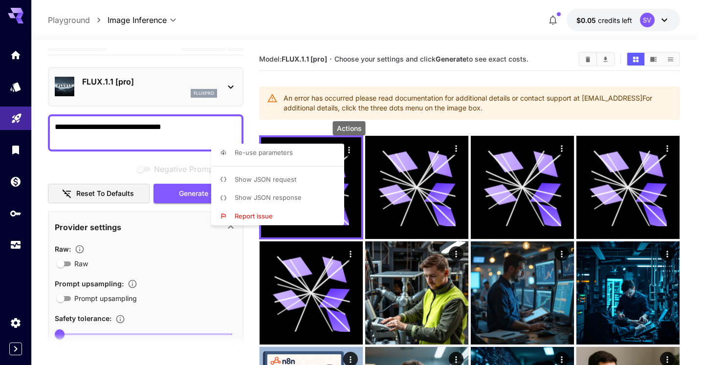
click at [15, 151] on div at bounding box center [352, 182] width 704 height 365
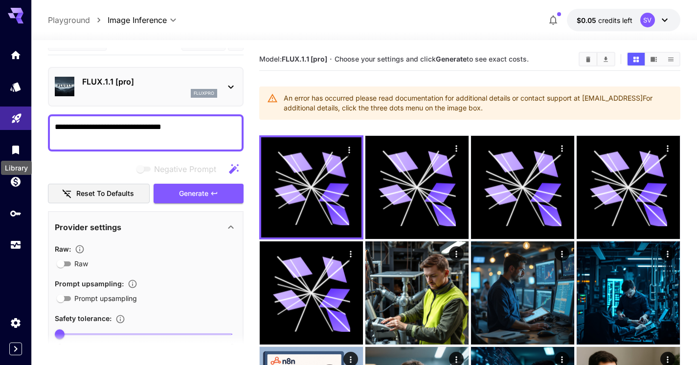
click at [15, 151] on icon "Library" at bounding box center [15, 150] width 7 height 9
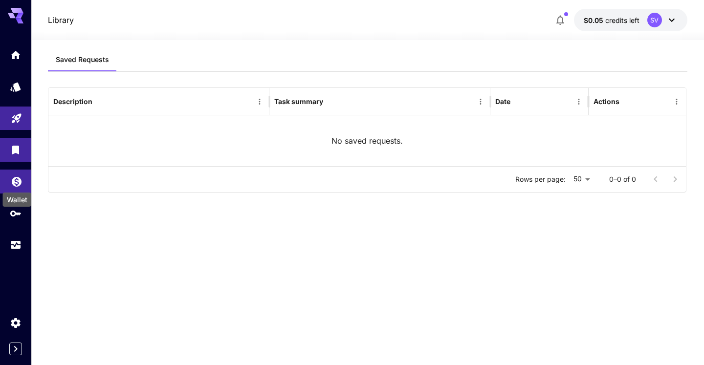
click at [22, 182] on icon "Wallet" at bounding box center [17, 179] width 12 height 12
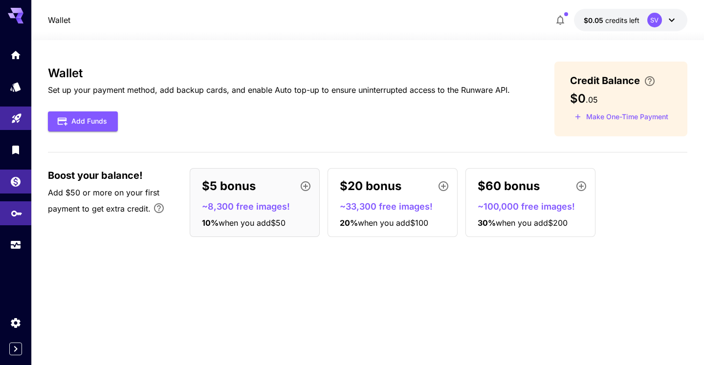
click at [22, 219] on link at bounding box center [15, 213] width 31 height 24
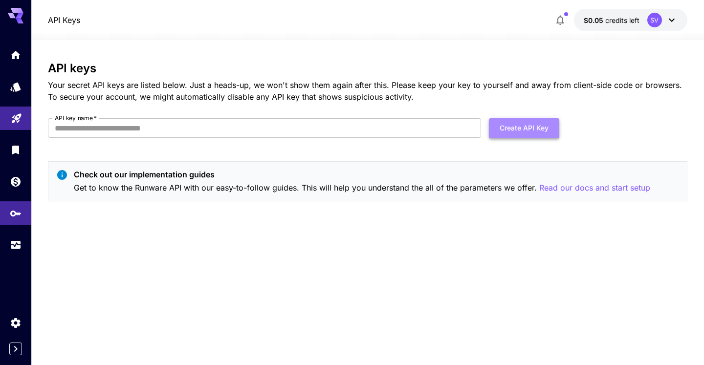
click at [514, 120] on button "Create API Key" at bounding box center [524, 128] width 70 height 20
click at [337, 125] on input "API key name   *" at bounding box center [264, 128] width 433 height 20
type input "**********"
click at [522, 129] on button "Create API Key" at bounding box center [524, 128] width 70 height 20
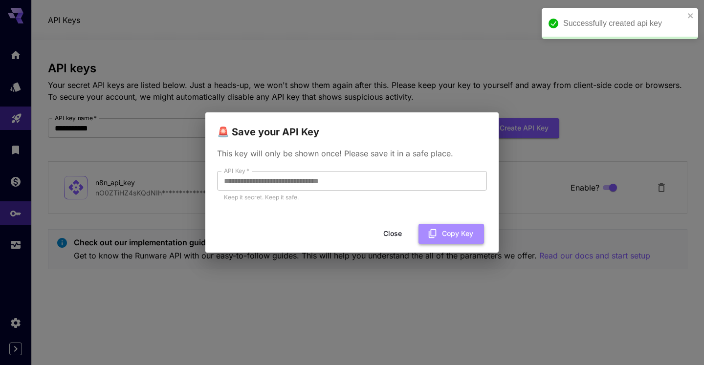
click at [467, 237] on button "Copy Key" at bounding box center [452, 234] width 66 height 20
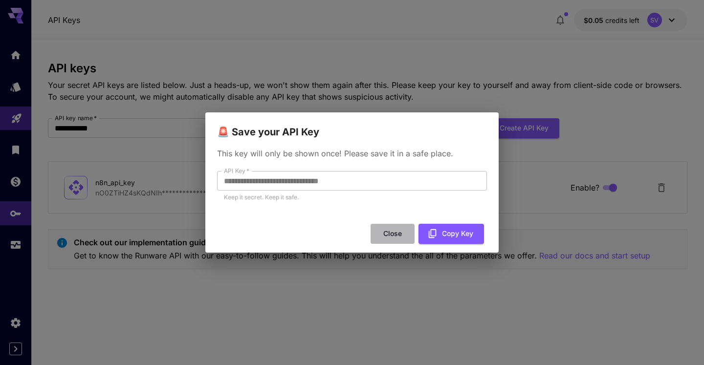
click at [388, 230] on button "Close" at bounding box center [393, 234] width 44 height 20
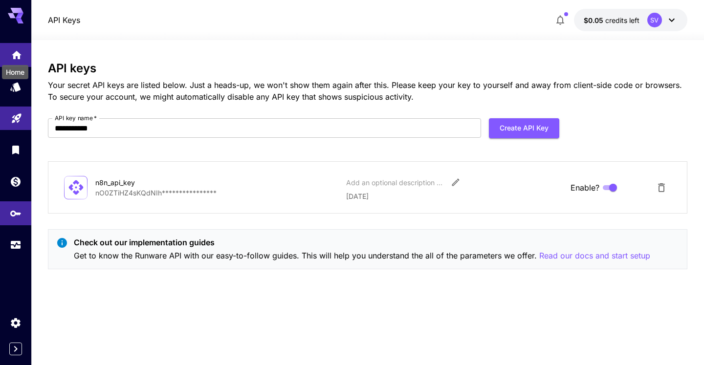
click at [15, 56] on icon "Home" at bounding box center [17, 52] width 10 height 8
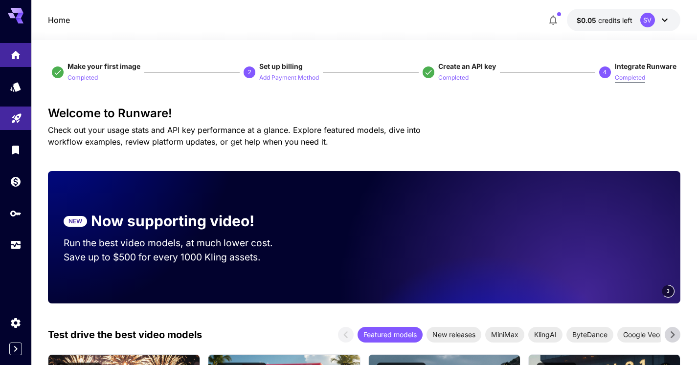
click at [627, 78] on p "Completed" at bounding box center [630, 77] width 30 height 9
click at [629, 77] on p "Completed" at bounding box center [630, 77] width 30 height 9
click at [606, 70] on p "4" at bounding box center [604, 72] width 3 height 9
click at [283, 77] on p "Add Payment Method" at bounding box center [289, 77] width 60 height 9
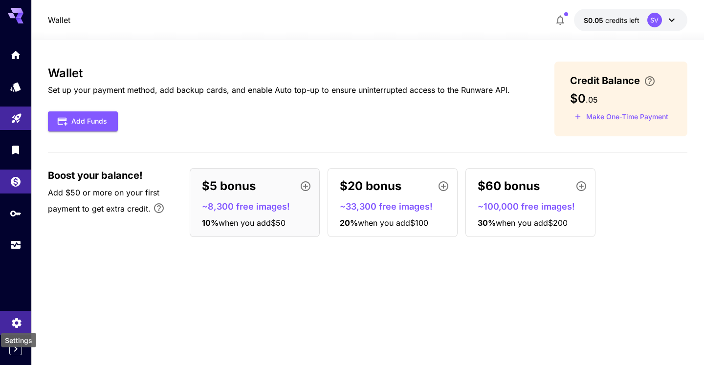
click at [21, 316] on icon "Settings" at bounding box center [17, 320] width 12 height 12
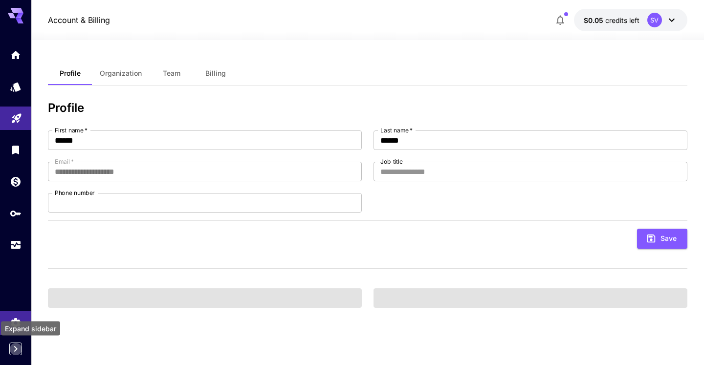
click at [19, 351] on icon "Expand sidebar" at bounding box center [16, 349] width 12 height 12
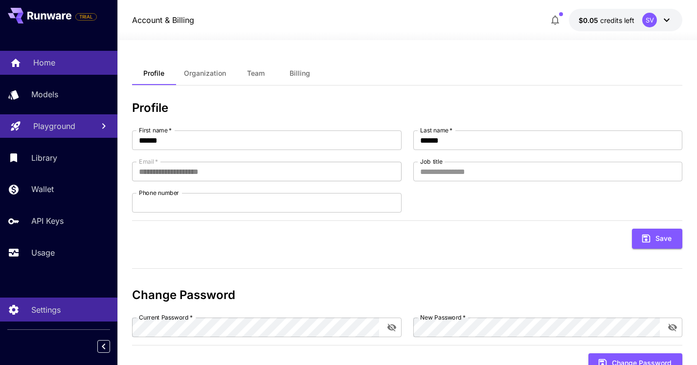
click at [54, 62] on div "Home" at bounding box center [71, 63] width 76 height 12
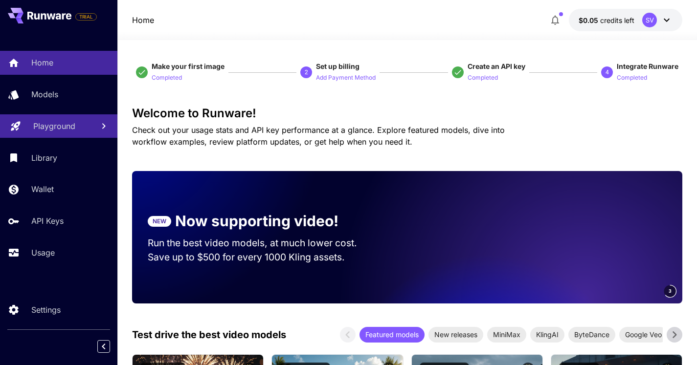
click at [670, 19] on icon at bounding box center [667, 20] width 12 height 12
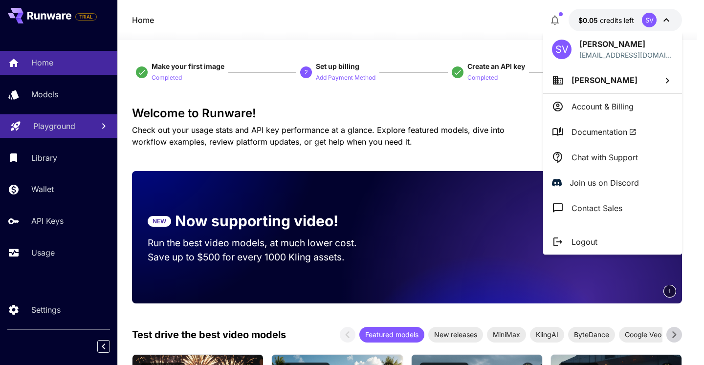
click at [604, 128] on span "Documentation" at bounding box center [604, 132] width 65 height 12
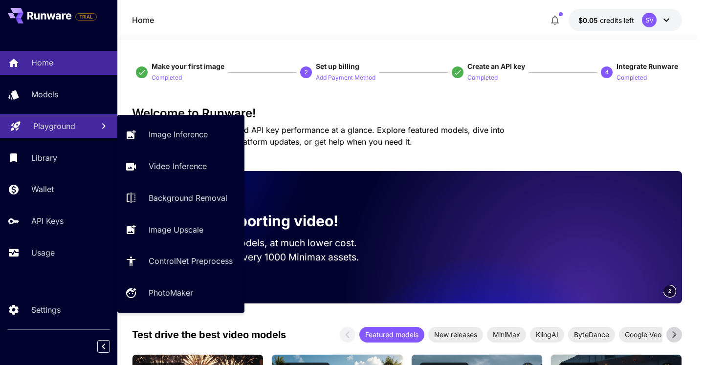
click at [44, 126] on p "Playground" at bounding box center [54, 126] width 42 height 12
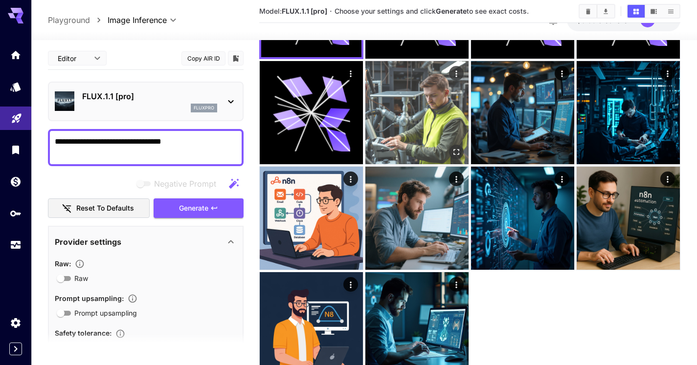
scroll to position [221, 0]
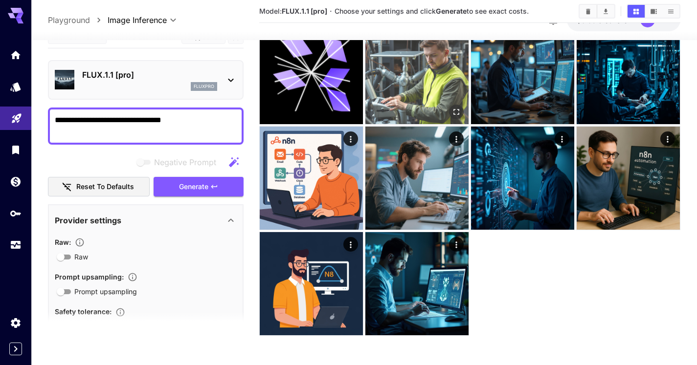
click at [435, 282] on img at bounding box center [416, 283] width 103 height 103
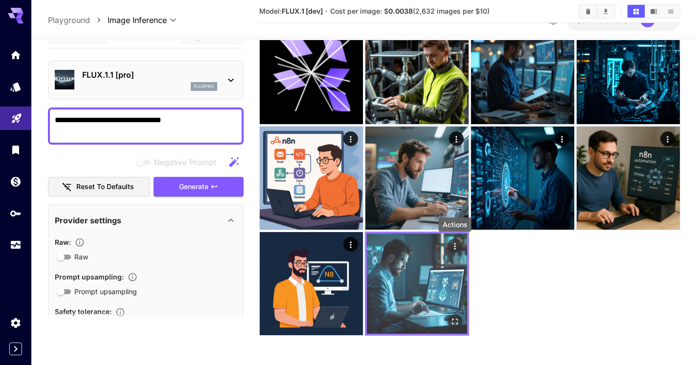
click at [456, 246] on icon "Actions" at bounding box center [455, 247] width 10 height 10
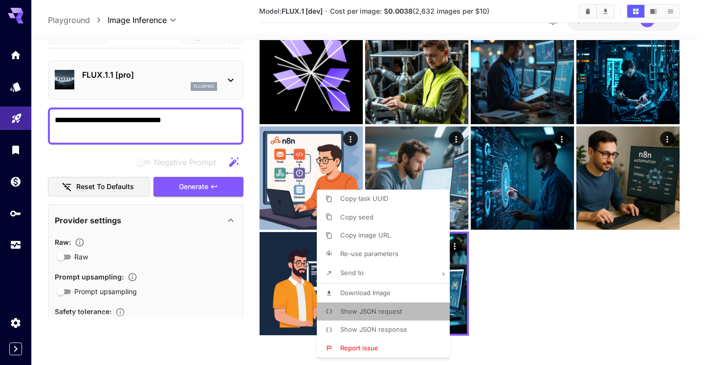
click at [375, 309] on span "Show JSON request" at bounding box center [371, 312] width 62 height 8
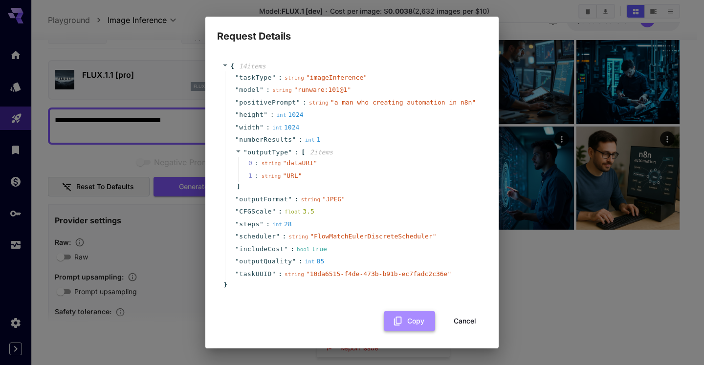
click at [407, 332] on button "Copy" at bounding box center [409, 322] width 51 height 20
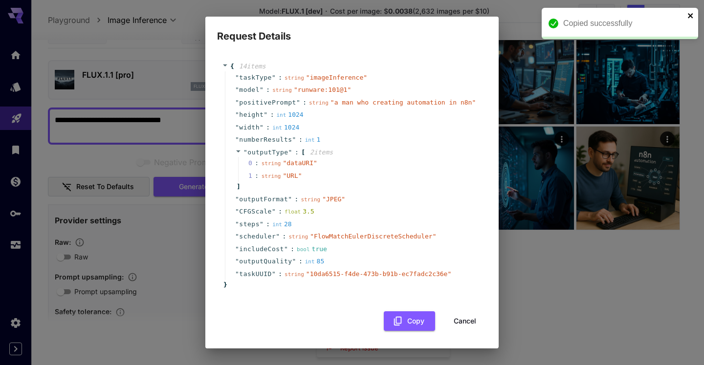
click at [692, 12] on icon "close" at bounding box center [691, 16] width 7 height 8
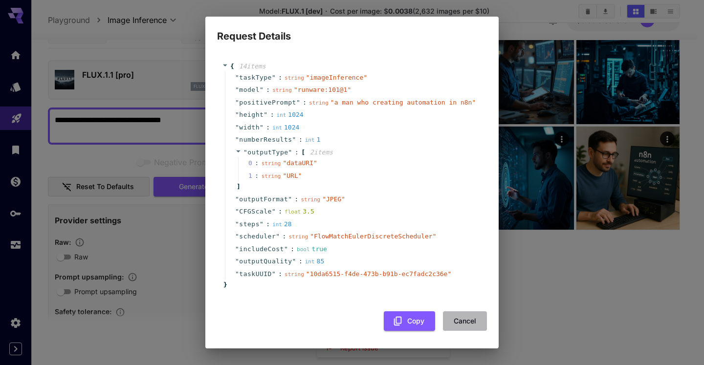
click at [459, 329] on button "Cancel" at bounding box center [465, 322] width 44 height 20
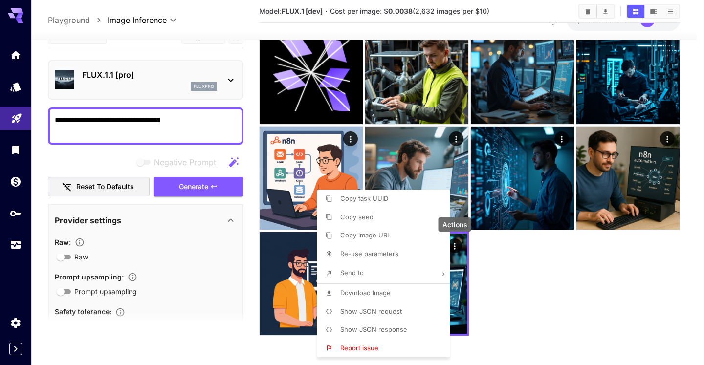
click at [535, 286] on div at bounding box center [352, 182] width 704 height 365
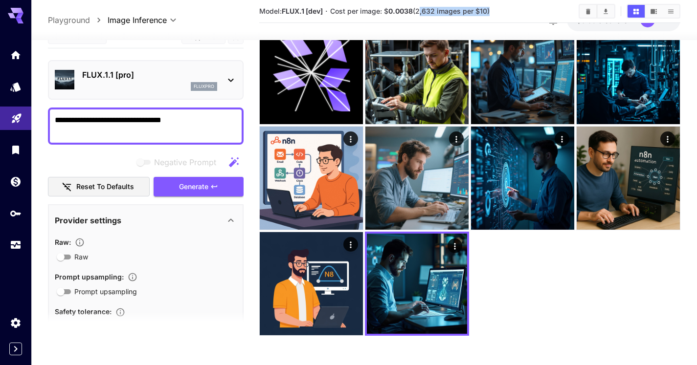
drag, startPoint x: 420, startPoint y: 10, endPoint x: 489, endPoint y: 9, distance: 68.5
click at [489, 9] on span "Cost per image: $ 0.0038 (2,632 images per $10)" at bounding box center [409, 11] width 159 height 8
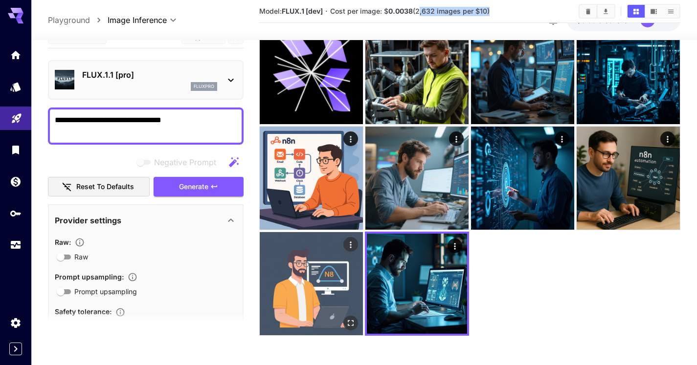
click at [324, 285] on img at bounding box center [311, 283] width 103 height 103
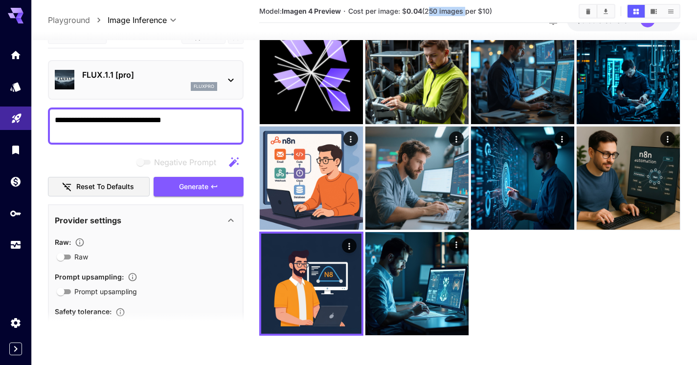
drag, startPoint x: 429, startPoint y: 10, endPoint x: 464, endPoint y: 9, distance: 35.2
click at [465, 9] on span "Cost per image: $ 0.04 (250 images per $10)" at bounding box center [420, 11] width 144 height 8
drag, startPoint x: 286, startPoint y: 10, endPoint x: 340, endPoint y: 10, distance: 54.3
click at [340, 10] on b "Imagen 4 Preview" at bounding box center [311, 11] width 59 height 8
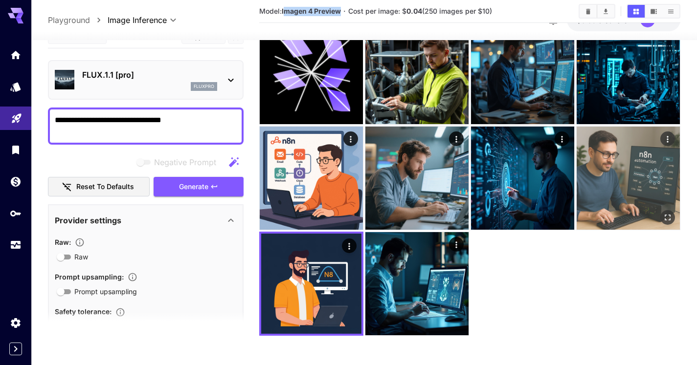
click at [636, 161] on img at bounding box center [628, 178] width 103 height 103
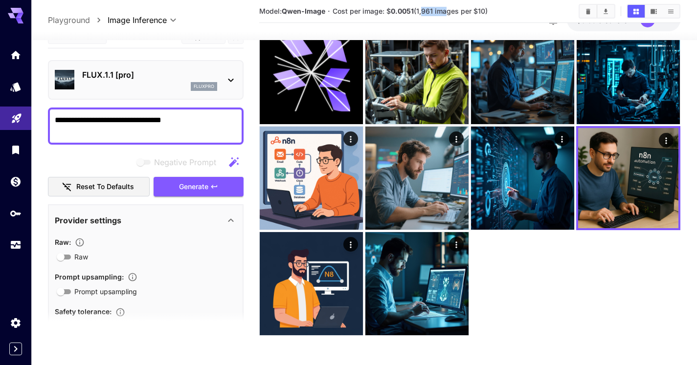
drag, startPoint x: 421, startPoint y: 10, endPoint x: 446, endPoint y: 10, distance: 25.4
click at [446, 10] on span "Cost per image: $ 0.0051 (1,961 images per $10)" at bounding box center [410, 11] width 155 height 8
drag, startPoint x: 326, startPoint y: 12, endPoint x: 283, endPoint y: 12, distance: 43.0
click at [283, 12] on b "Qwen-Image" at bounding box center [304, 11] width 44 height 8
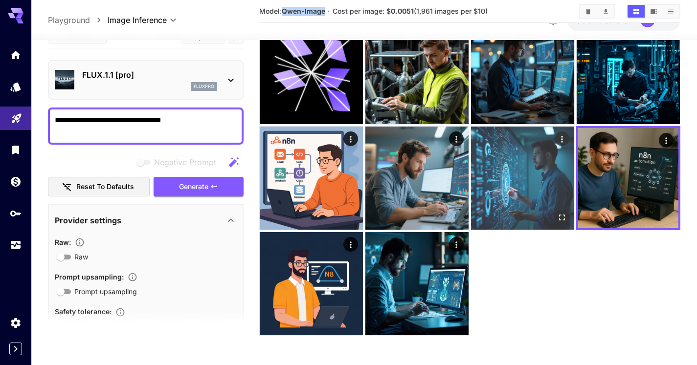
click at [534, 166] on img at bounding box center [522, 178] width 103 height 103
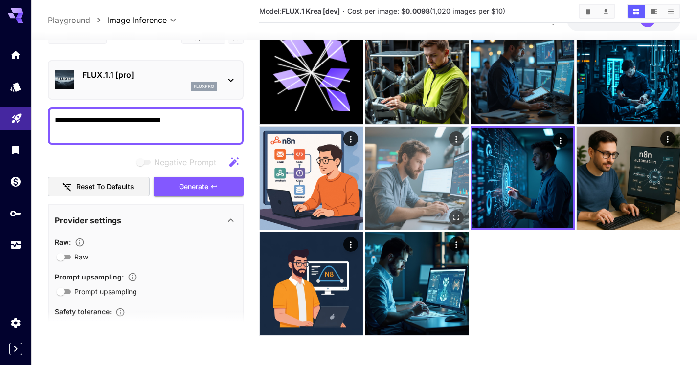
click at [410, 172] on img at bounding box center [416, 178] width 103 height 103
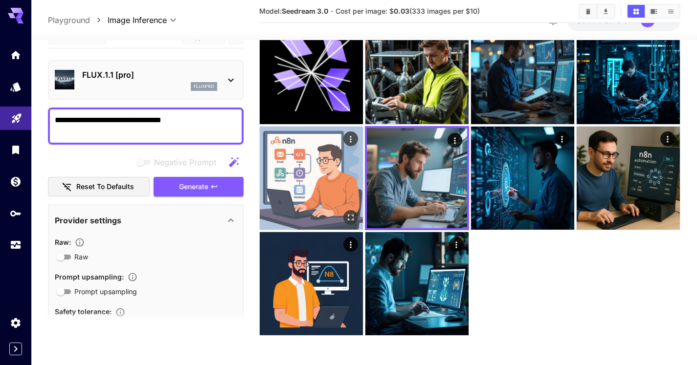
click at [310, 164] on img at bounding box center [311, 178] width 103 height 103
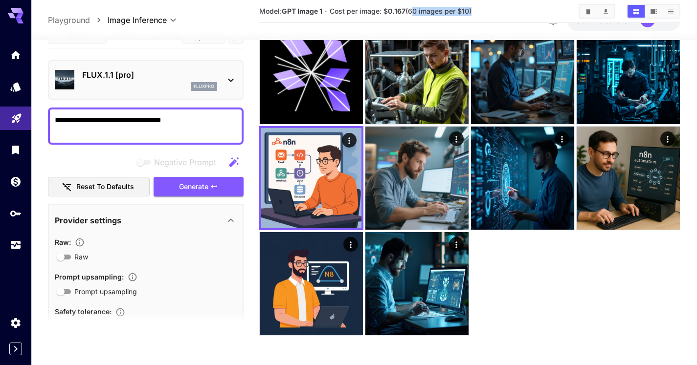
drag, startPoint x: 471, startPoint y: 10, endPoint x: 411, endPoint y: 10, distance: 59.7
click at [411, 10] on span "Cost per image: $ 0.167 (60 images per $10)" at bounding box center [401, 11] width 142 height 8
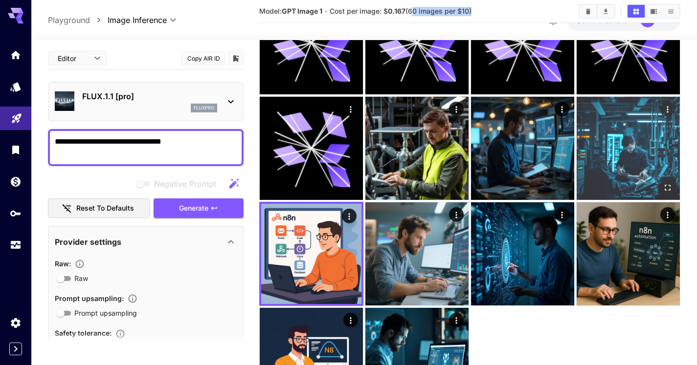
scroll to position [137, 0]
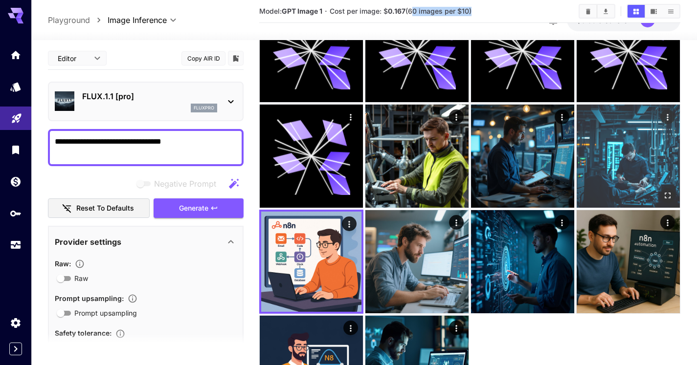
click at [626, 151] on img at bounding box center [628, 156] width 103 height 103
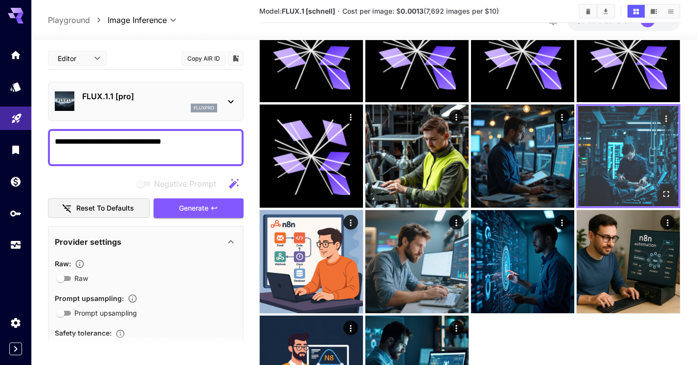
click at [664, 196] on icon "Open in fullscreen" at bounding box center [666, 194] width 10 height 10
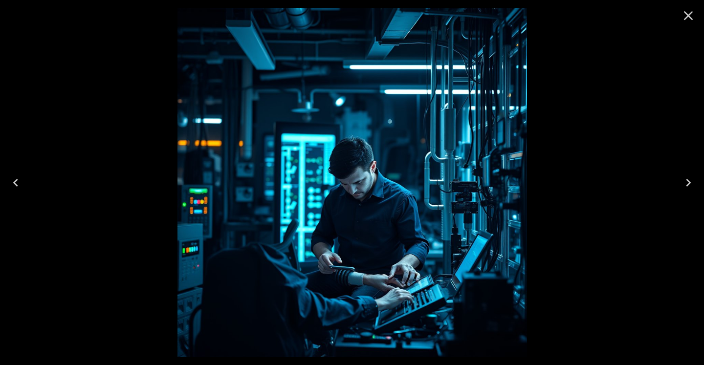
click at [688, 16] on icon "Close" at bounding box center [688, 15] width 9 height 9
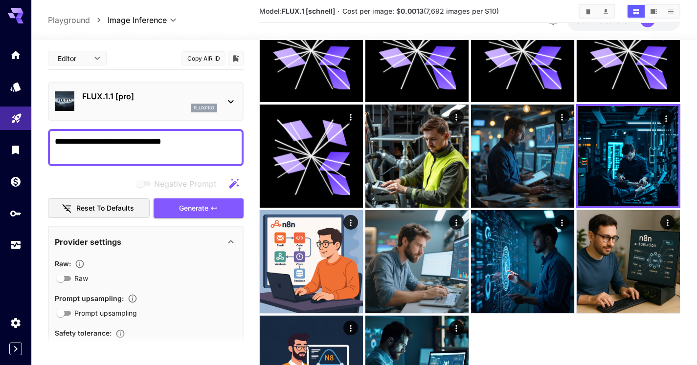
drag, startPoint x: 429, startPoint y: 10, endPoint x: 502, endPoint y: 13, distance: 72.4
click at [502, 13] on section "Model: FLUX.1 [[PERSON_NAME]] · Cost per image: $ 0.0013 (7,692 images per $10)" at bounding box center [415, 11] width 312 height 12
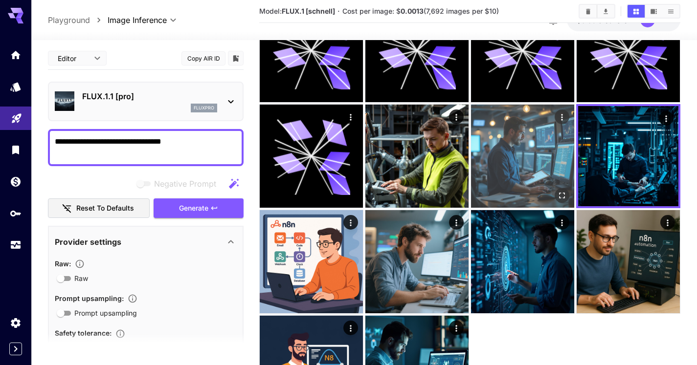
click at [513, 161] on img at bounding box center [522, 156] width 103 height 103
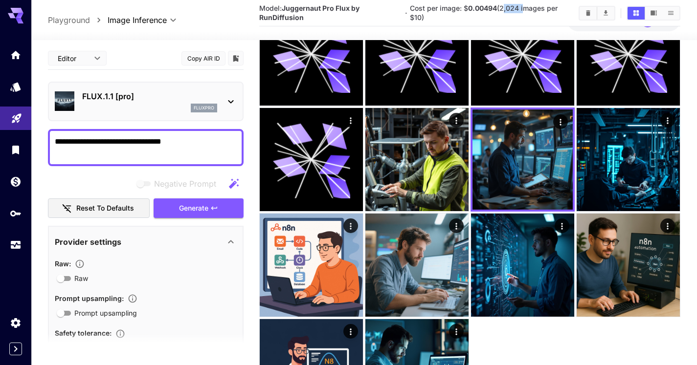
drag, startPoint x: 501, startPoint y: 8, endPoint x: 523, endPoint y: 10, distance: 22.1
click at [523, 10] on span "Cost per image: $ 0.00494 (2,024 images per $10)" at bounding box center [484, 13] width 148 height 18
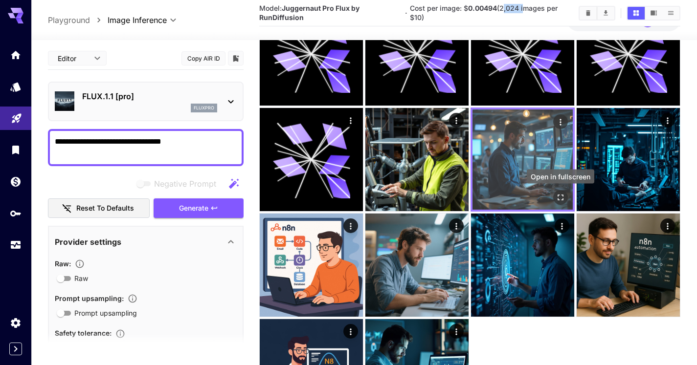
click at [560, 200] on icon "Open in fullscreen" at bounding box center [561, 198] width 10 height 10
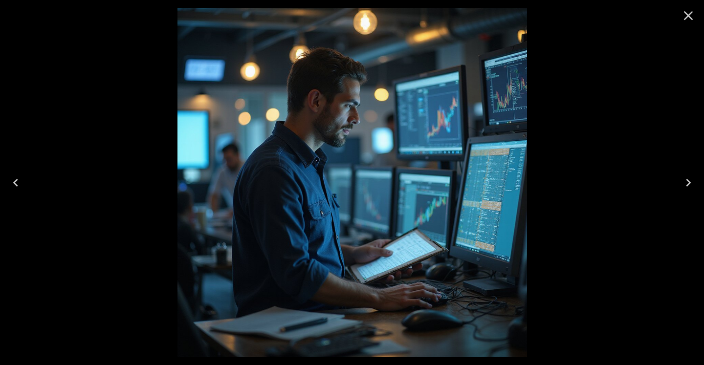
click at [690, 18] on icon "Close" at bounding box center [689, 16] width 16 height 16
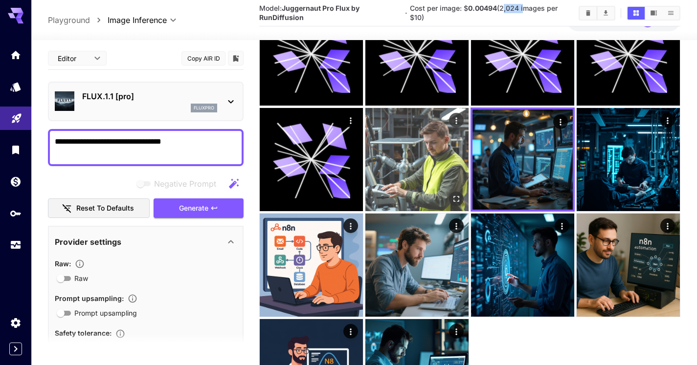
click at [417, 148] on img at bounding box center [416, 159] width 103 height 103
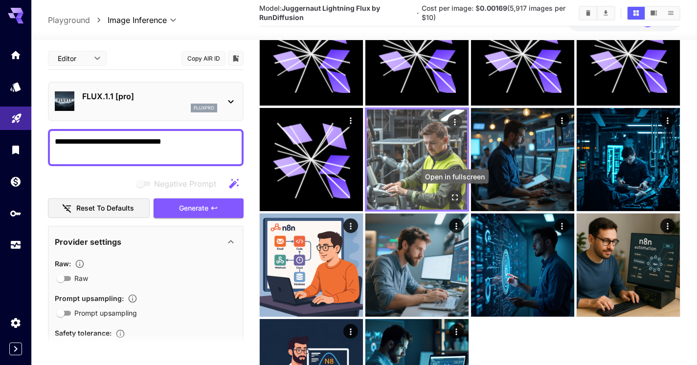
click at [455, 196] on icon "Open in fullscreen" at bounding box center [455, 198] width 10 height 10
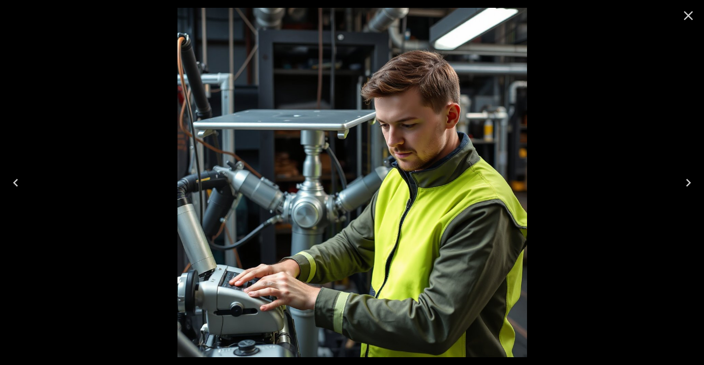
click at [690, 17] on icon "Close" at bounding box center [688, 15] width 9 height 9
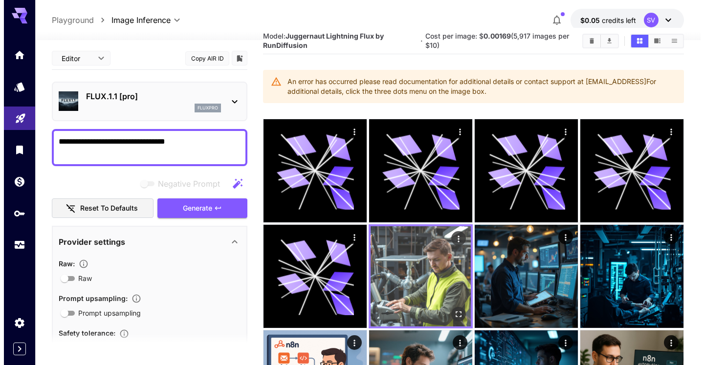
scroll to position [0, 0]
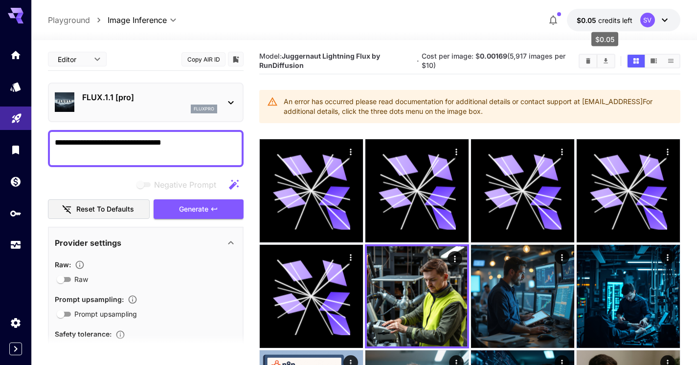
click at [596, 21] on span "$0.05" at bounding box center [588, 20] width 22 height 8
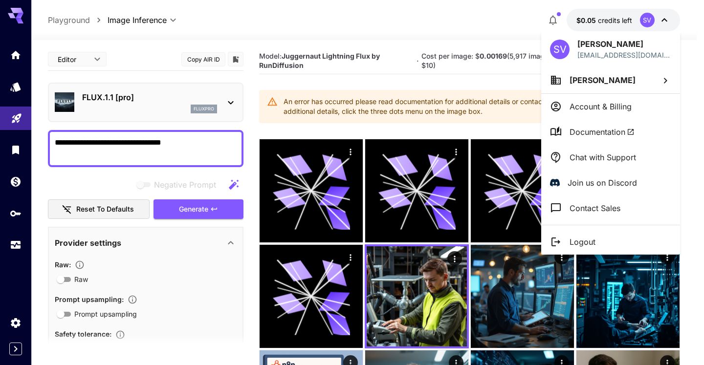
click at [445, 19] on div at bounding box center [352, 182] width 704 height 365
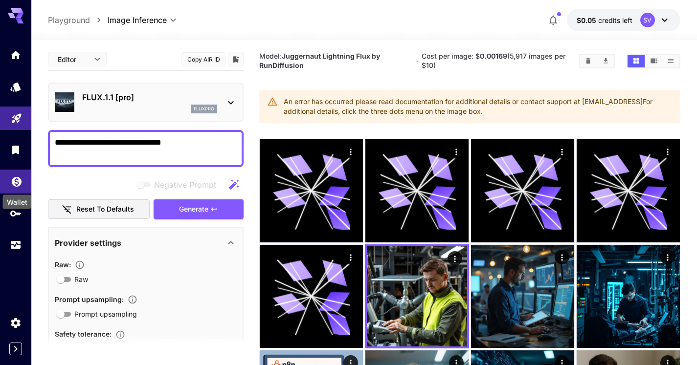
click at [22, 179] on icon "Wallet" at bounding box center [17, 179] width 12 height 12
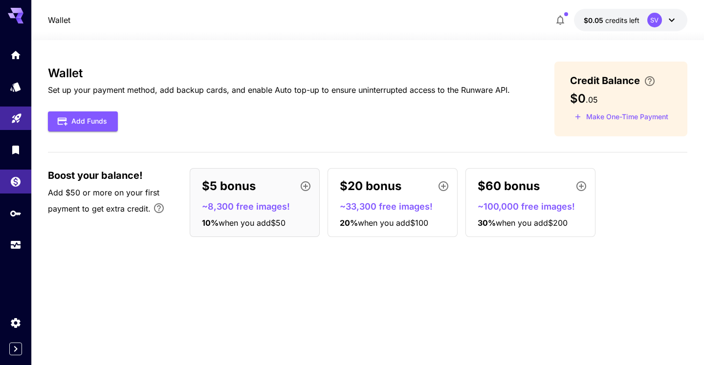
click at [241, 191] on p "$5 bonus" at bounding box center [229, 187] width 54 height 18
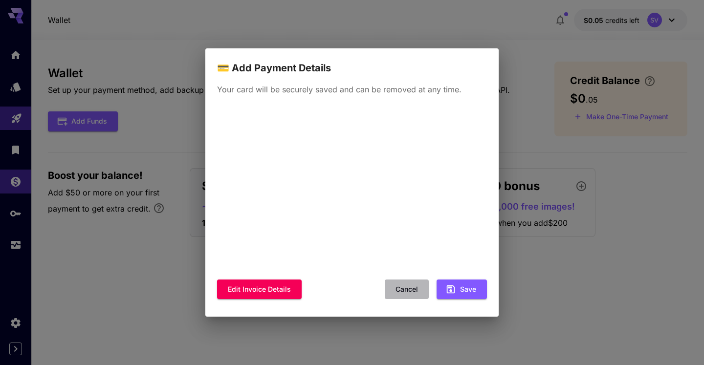
click at [415, 290] on button "Cancel" at bounding box center [407, 290] width 44 height 20
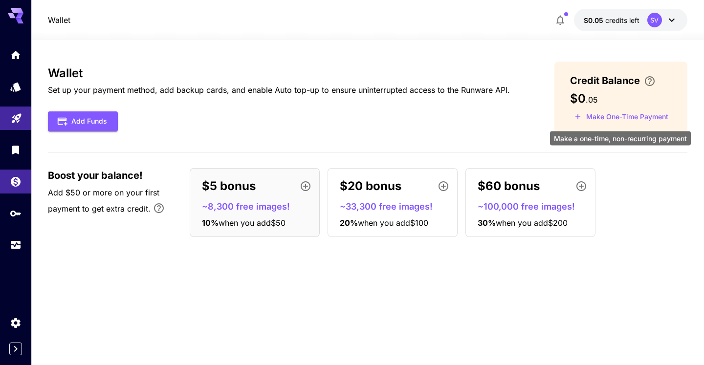
click at [634, 112] on button "Make One-Time Payment" at bounding box center [621, 117] width 103 height 15
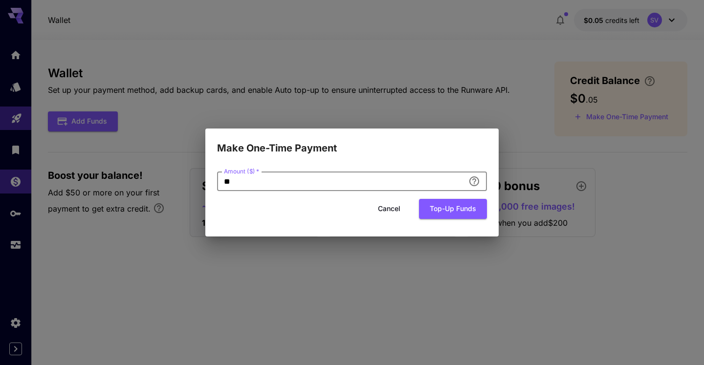
click at [321, 183] on input "**" at bounding box center [340, 182] width 247 height 20
click at [393, 207] on button "Cancel" at bounding box center [389, 209] width 44 height 20
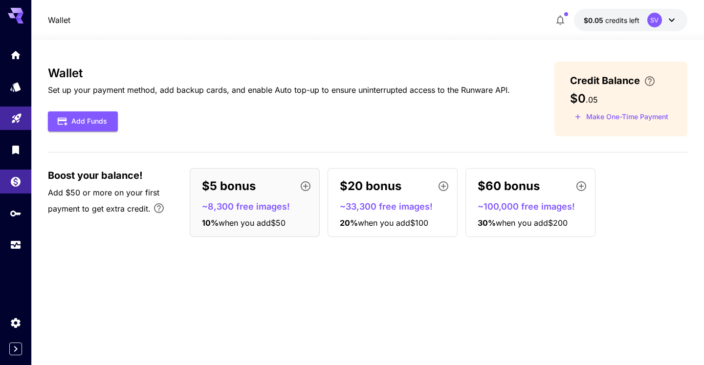
click at [632, 200] on div "$5 bonus ~8,300 free images! 10 % when you add $50 $20 bonus ~33,300 free image…" at bounding box center [438, 202] width 497 height 69
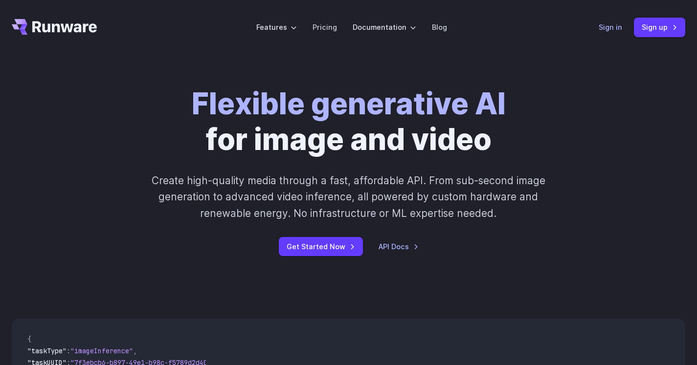
click at [612, 27] on link "Sign in" at bounding box center [610, 27] width 23 height 11
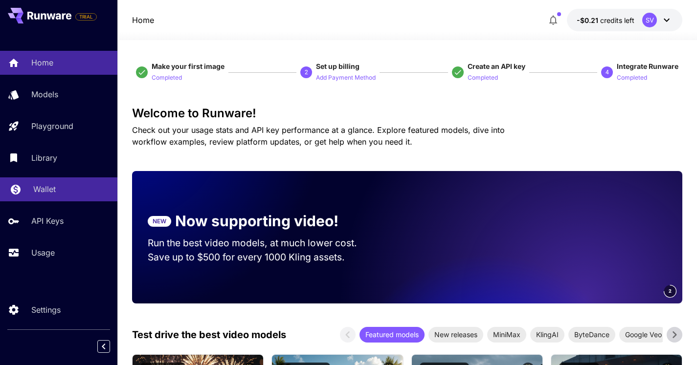
click at [62, 186] on div "Wallet" at bounding box center [71, 189] width 76 height 12
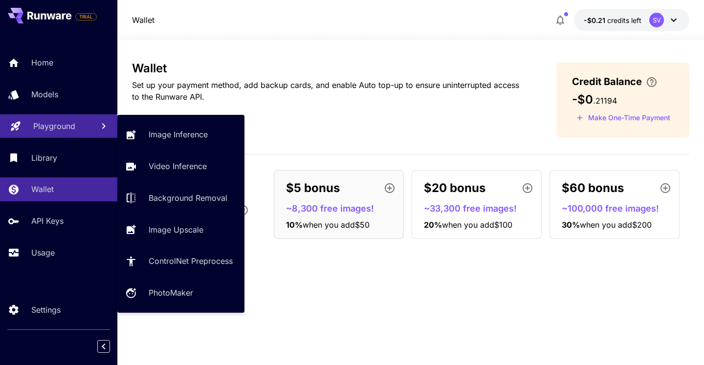
click at [40, 121] on p "Playground" at bounding box center [54, 126] width 42 height 12
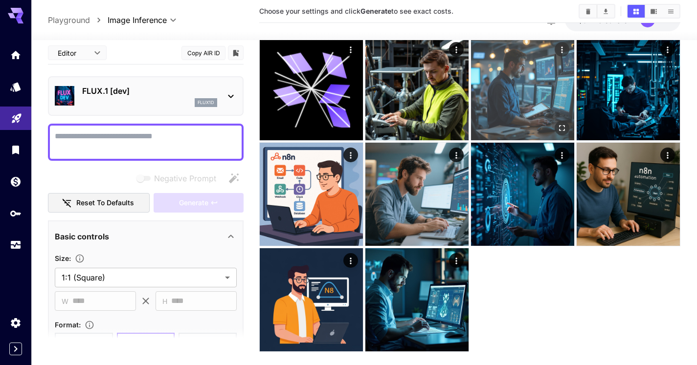
scroll to position [164, 0]
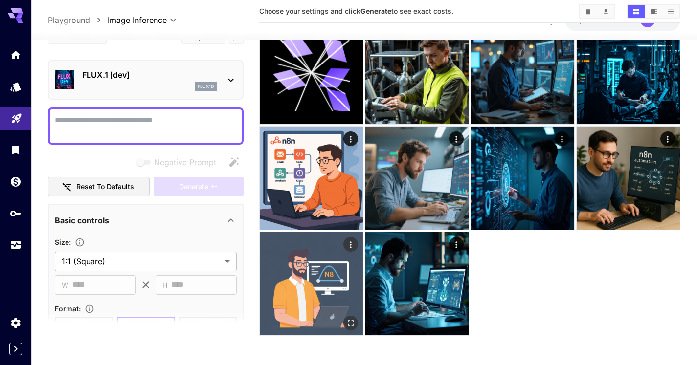
click at [316, 280] on img at bounding box center [311, 283] width 103 height 103
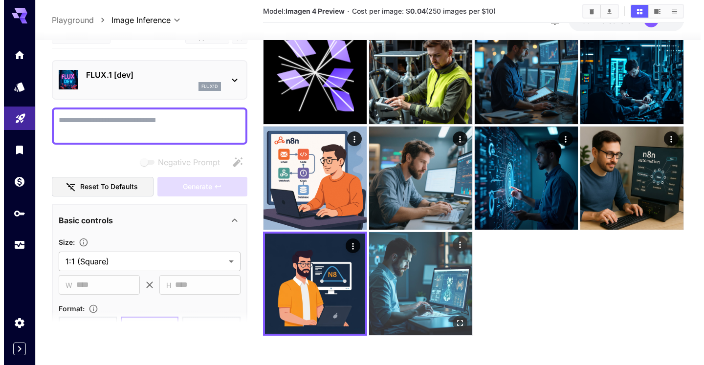
scroll to position [126, 0]
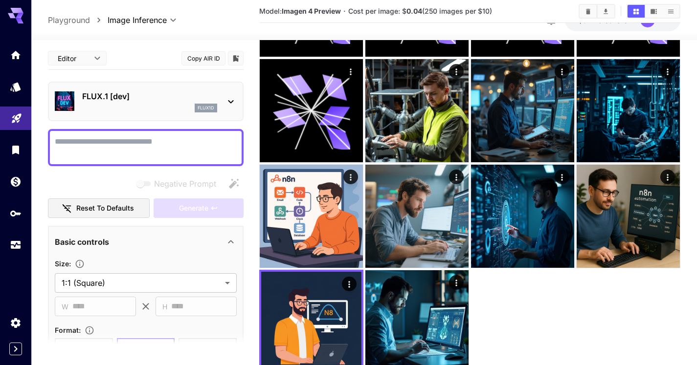
click at [232, 107] on icon at bounding box center [231, 102] width 12 height 12
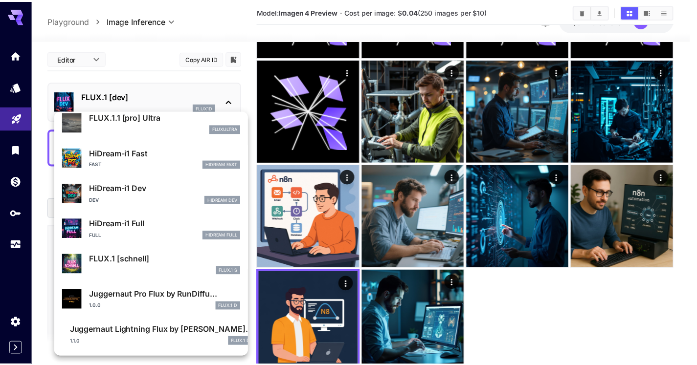
scroll to position [720, 0]
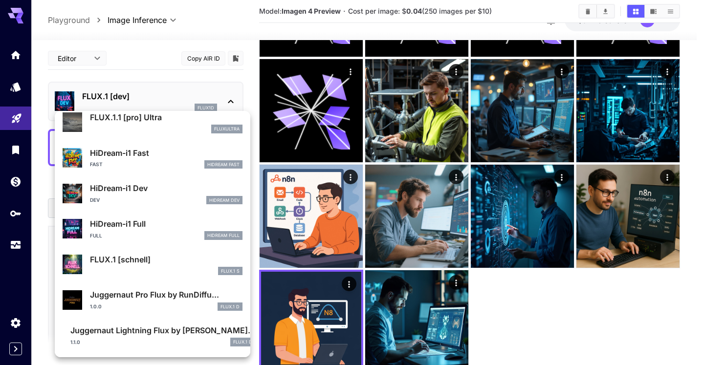
click at [542, 310] on div at bounding box center [352, 182] width 704 height 365
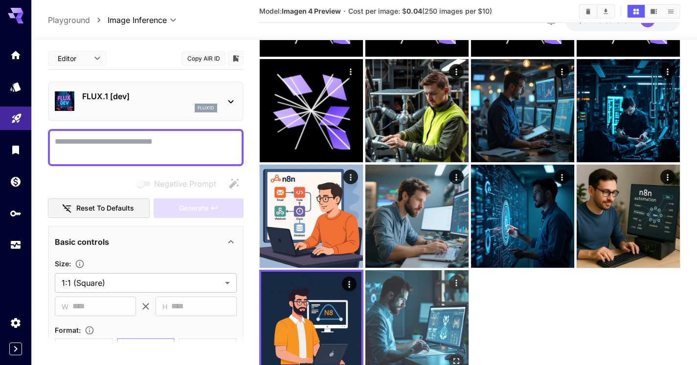
click at [433, 309] on img at bounding box center [416, 321] width 103 height 103
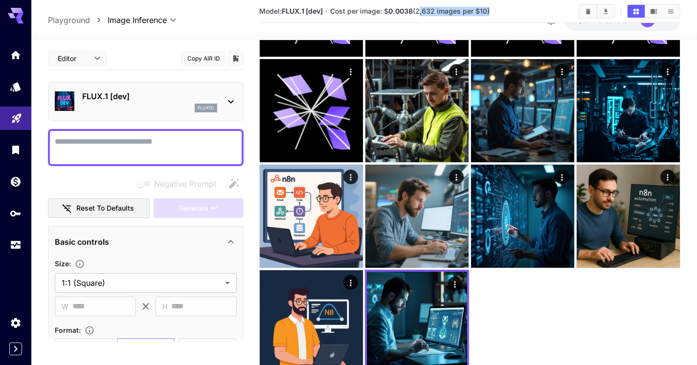
drag, startPoint x: 420, startPoint y: 11, endPoint x: 490, endPoint y: 12, distance: 70.4
click at [490, 12] on span "Cost per image: $ 0.0038 (2,632 images per $10)" at bounding box center [409, 11] width 159 height 8
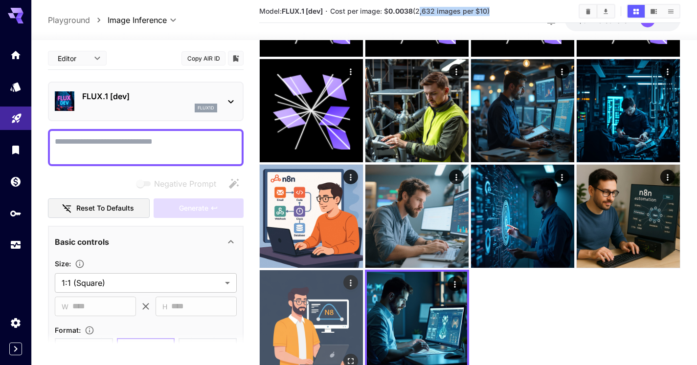
click at [300, 309] on img at bounding box center [311, 321] width 103 height 103
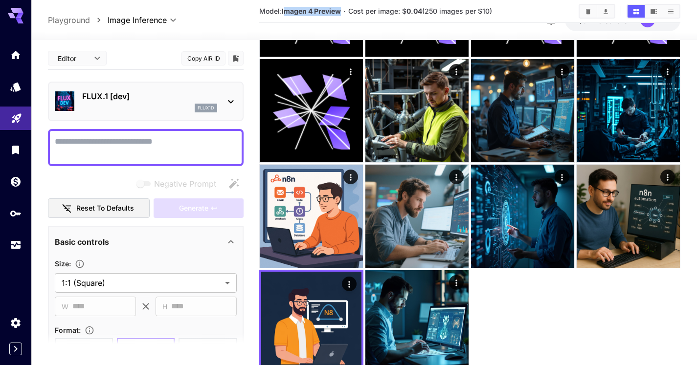
drag, startPoint x: 285, startPoint y: 11, endPoint x: 343, endPoint y: 11, distance: 57.7
click at [341, 11] on b "Imagen 4 Preview" at bounding box center [311, 11] width 59 height 8
drag, startPoint x: 429, startPoint y: 11, endPoint x: 492, endPoint y: 15, distance: 62.7
click at [492, 15] on span "Cost per image: $ 0.04 (250 images per $10)" at bounding box center [420, 11] width 144 height 8
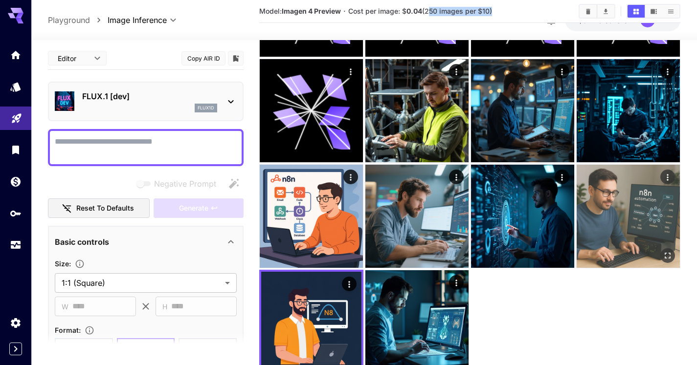
click at [622, 225] on img at bounding box center [628, 216] width 103 height 103
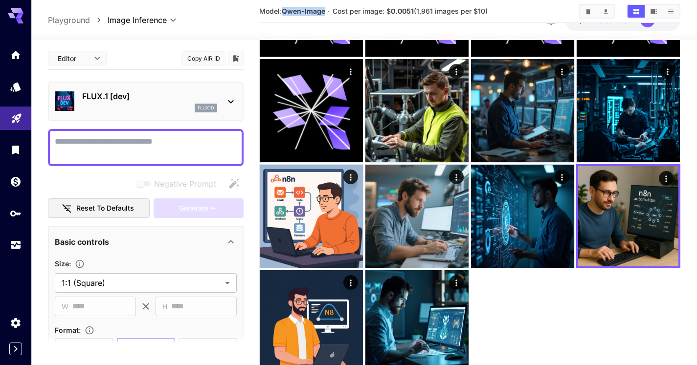
drag, startPoint x: 282, startPoint y: 9, endPoint x: 327, endPoint y: 12, distance: 45.1
click at [327, 12] on section "Model: Qwen-Image · Cost per image: $ 0.0051 (1,961 images per $10)" at bounding box center [415, 11] width 312 height 12
drag, startPoint x: 419, startPoint y: 9, endPoint x: 452, endPoint y: 12, distance: 32.9
click at [452, 12] on span "Cost per image: $ 0.0051 (1,961 images per $10)" at bounding box center [410, 11] width 155 height 8
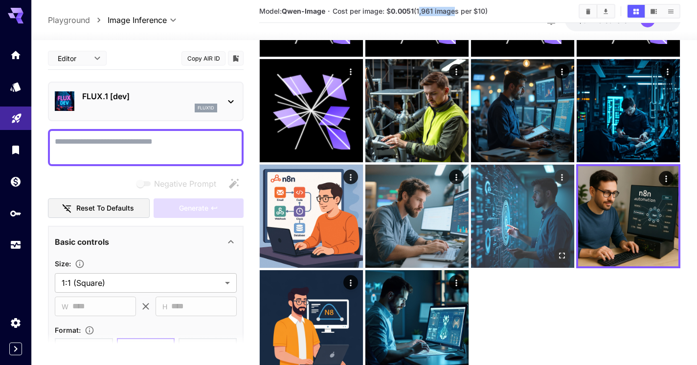
click at [516, 200] on img at bounding box center [522, 216] width 103 height 103
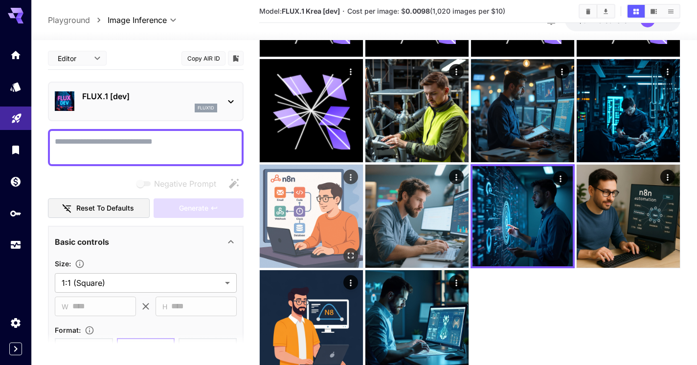
click at [329, 207] on img at bounding box center [311, 216] width 103 height 103
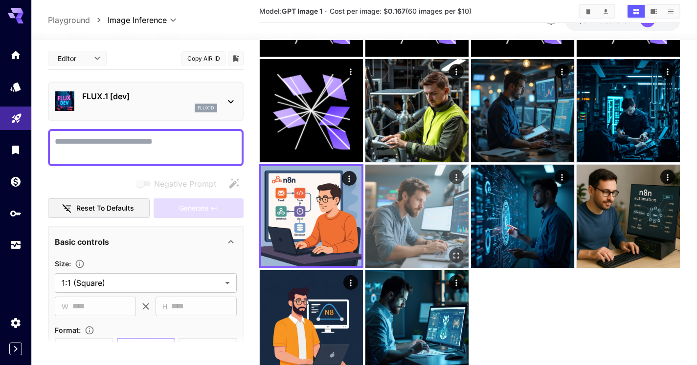
click at [416, 203] on img at bounding box center [416, 216] width 103 height 103
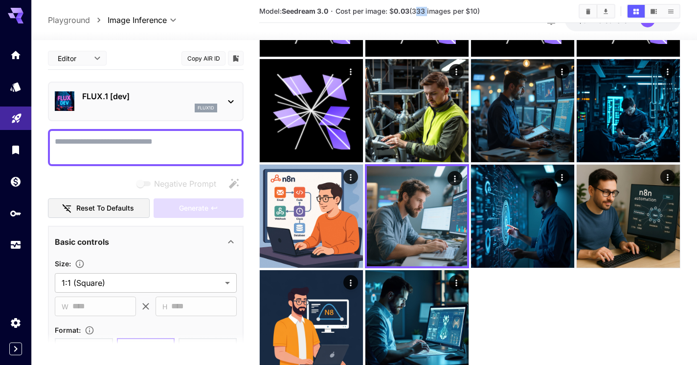
drag, startPoint x: 415, startPoint y: 10, endPoint x: 427, endPoint y: 12, distance: 12.4
click at [427, 12] on span "Cost per image: $ 0.03 (333 images per $10)" at bounding box center [407, 11] width 144 height 8
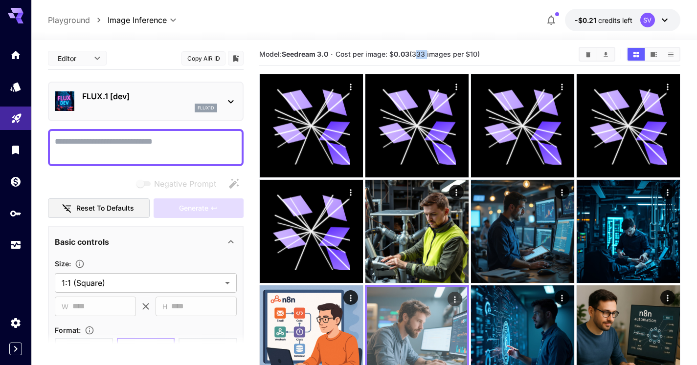
scroll to position [0, 0]
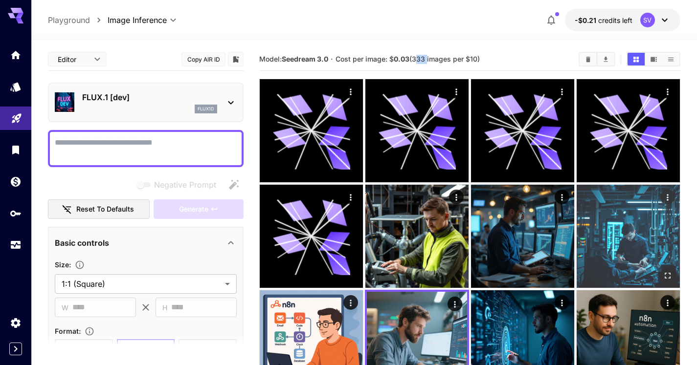
click at [616, 242] on img at bounding box center [628, 236] width 103 height 103
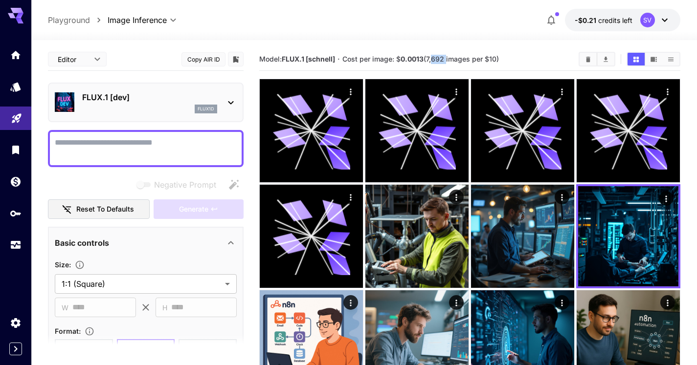
drag, startPoint x: 447, startPoint y: 59, endPoint x: 431, endPoint y: 58, distance: 16.2
click at [431, 58] on span "Cost per image: $ 0.0013 (7,692 images per $10)" at bounding box center [420, 59] width 156 height 8
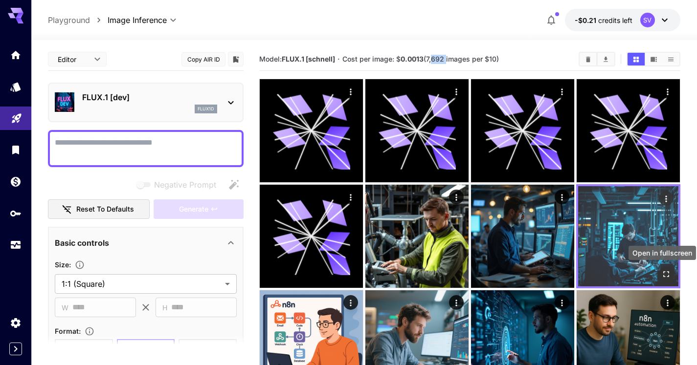
click at [664, 269] on icon "Open in fullscreen" at bounding box center [666, 274] width 10 height 10
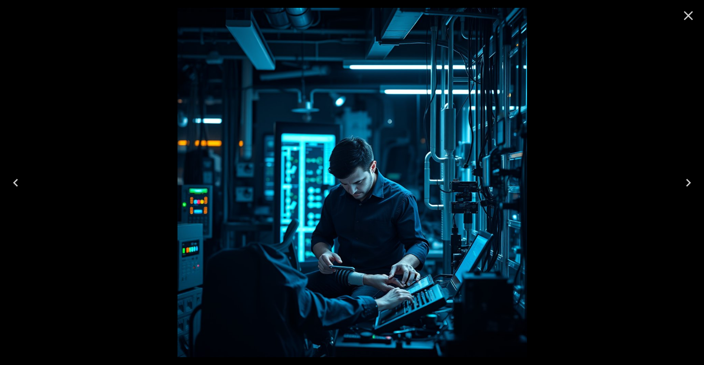
click at [689, 17] on icon "Close" at bounding box center [688, 15] width 9 height 9
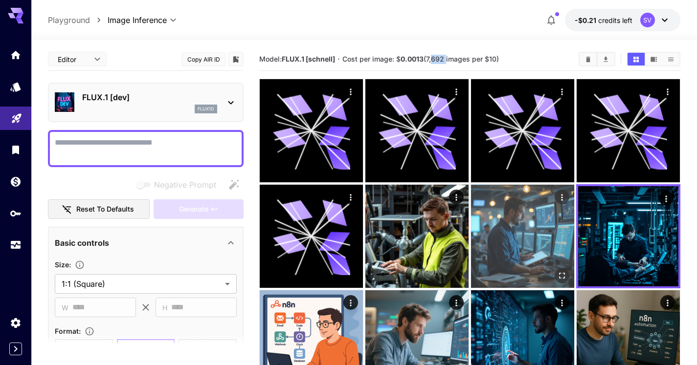
click at [535, 232] on img at bounding box center [522, 236] width 103 height 103
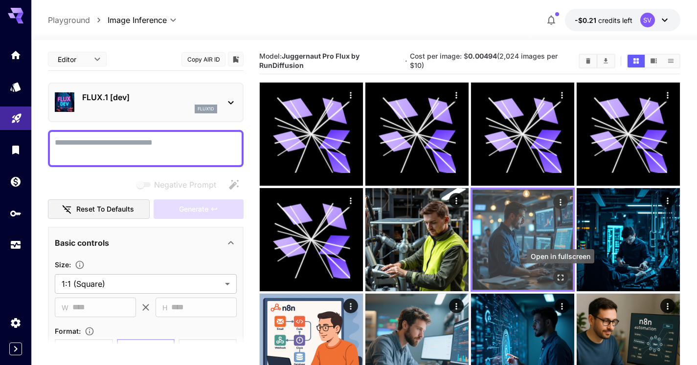
click at [560, 273] on icon "Open in fullscreen" at bounding box center [561, 278] width 10 height 10
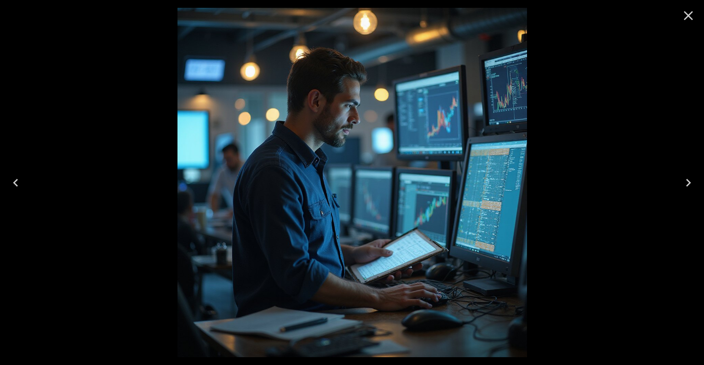
click at [690, 14] on icon "Close" at bounding box center [688, 15] width 9 height 9
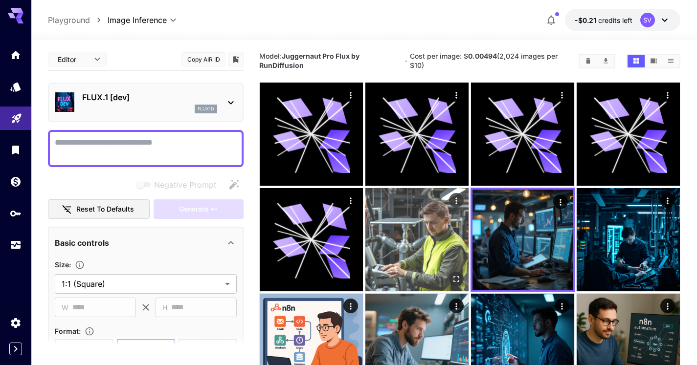
click at [420, 235] on img at bounding box center [416, 239] width 103 height 103
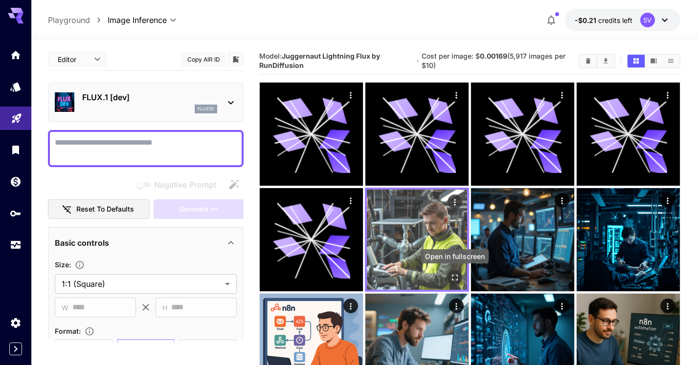
click at [456, 282] on icon "Open in fullscreen" at bounding box center [455, 278] width 10 height 10
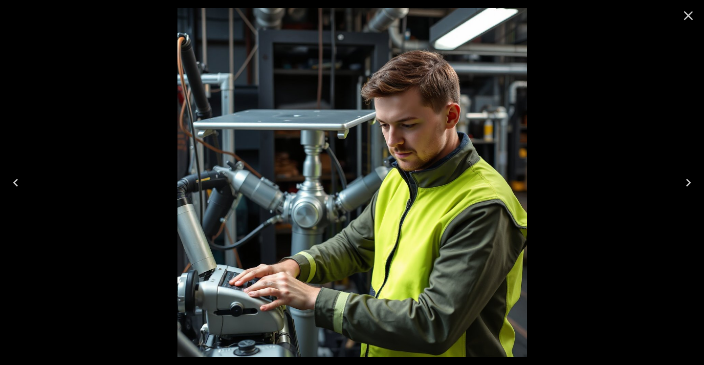
click at [682, 20] on icon "Close" at bounding box center [689, 16] width 16 height 16
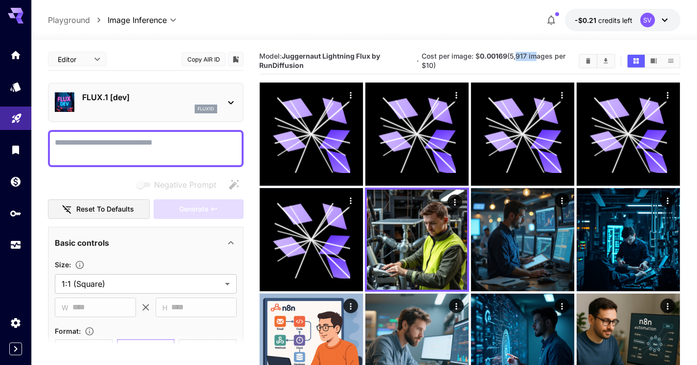
drag, startPoint x: 516, startPoint y: 56, endPoint x: 532, endPoint y: 56, distance: 16.1
click at [532, 56] on span "Cost per image: $ 0.00169 (5,917 images per $10)" at bounding box center [494, 61] width 144 height 18
click at [16, 13] on icon at bounding box center [16, 16] width 16 height 16
